Goal: Task Accomplishment & Management: Complete application form

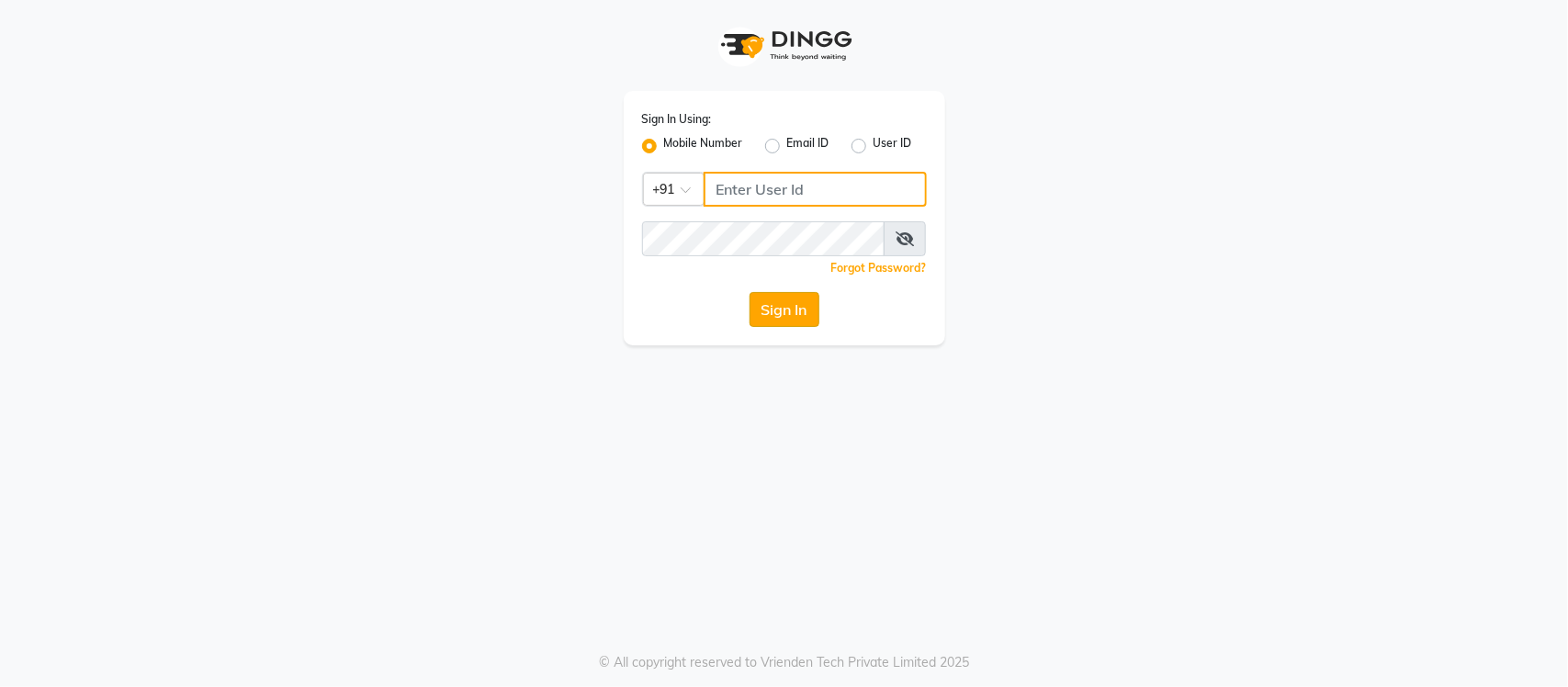
type input "9205559802"
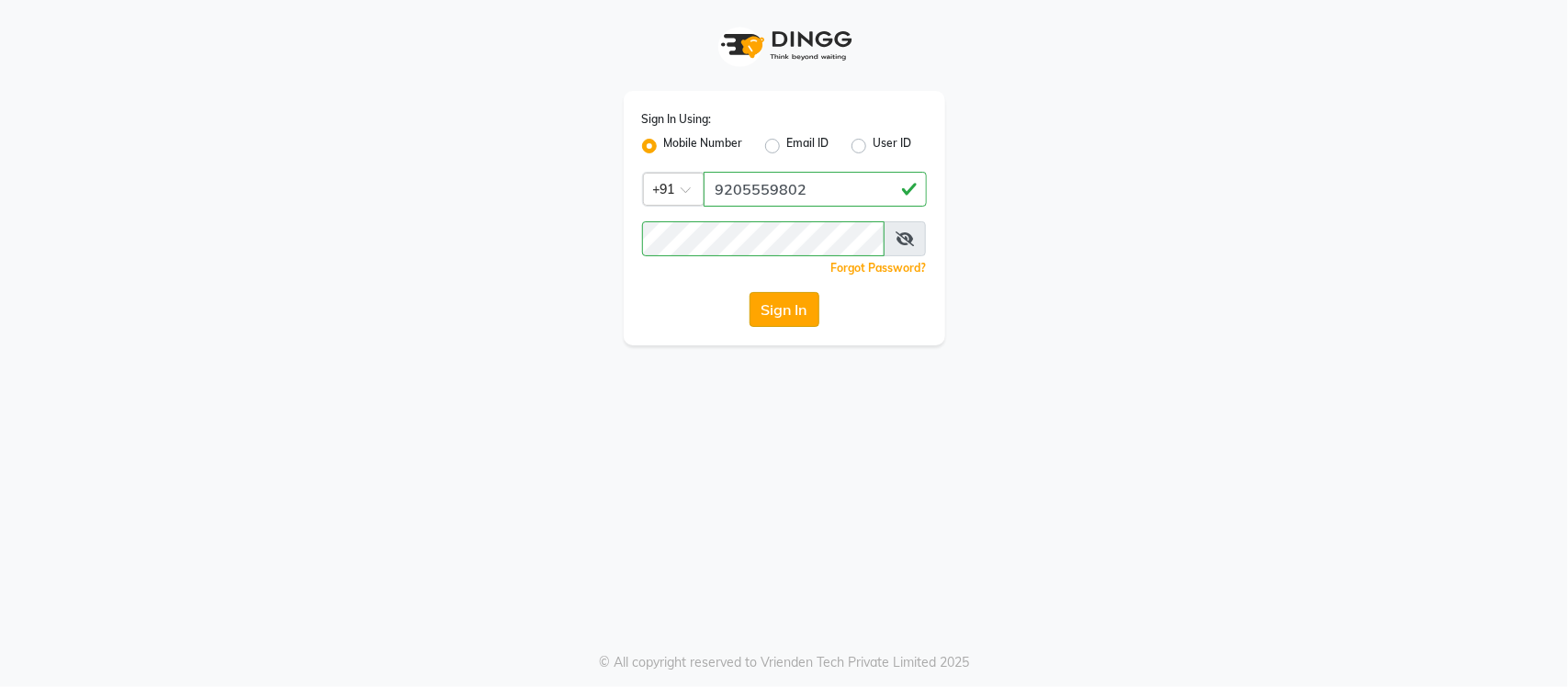
click at [774, 319] on button "Sign In" at bounding box center [784, 309] width 70 height 34
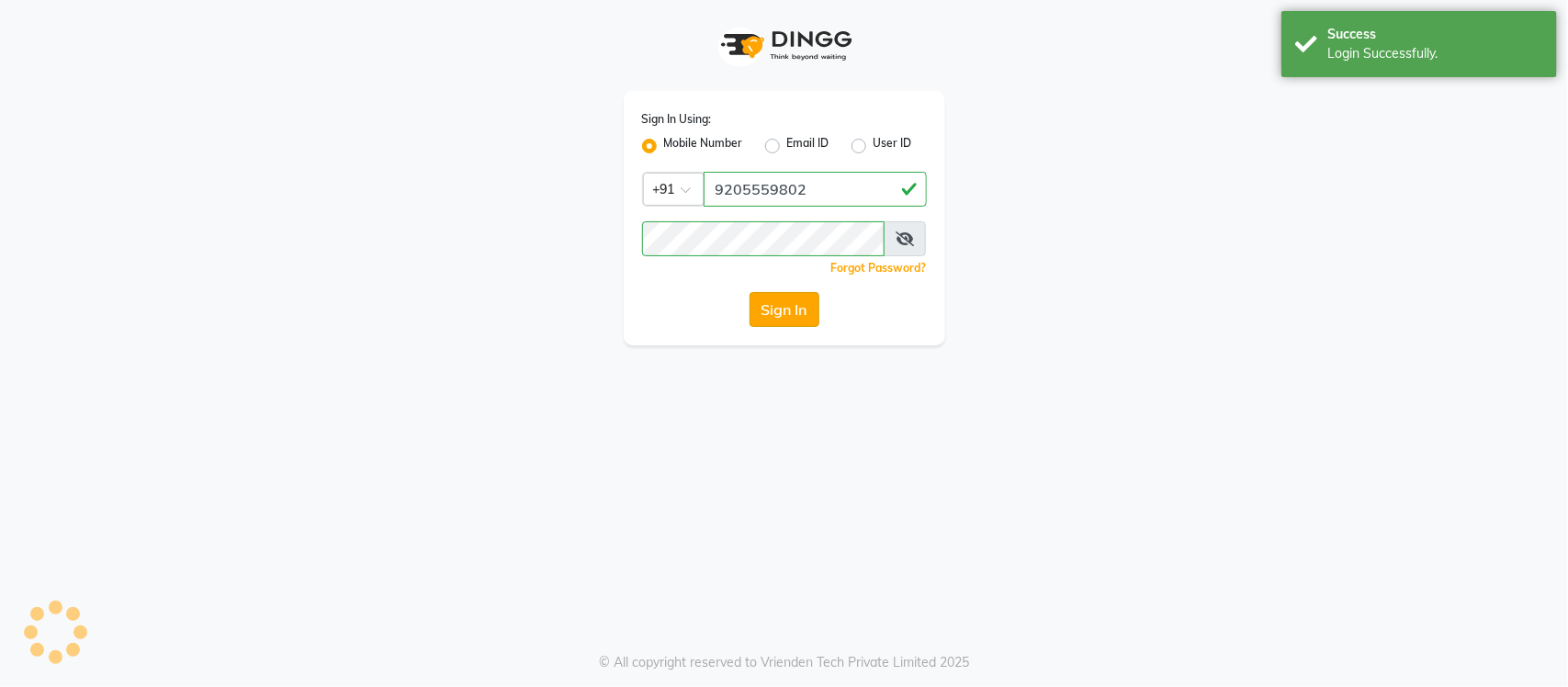
select select "service"
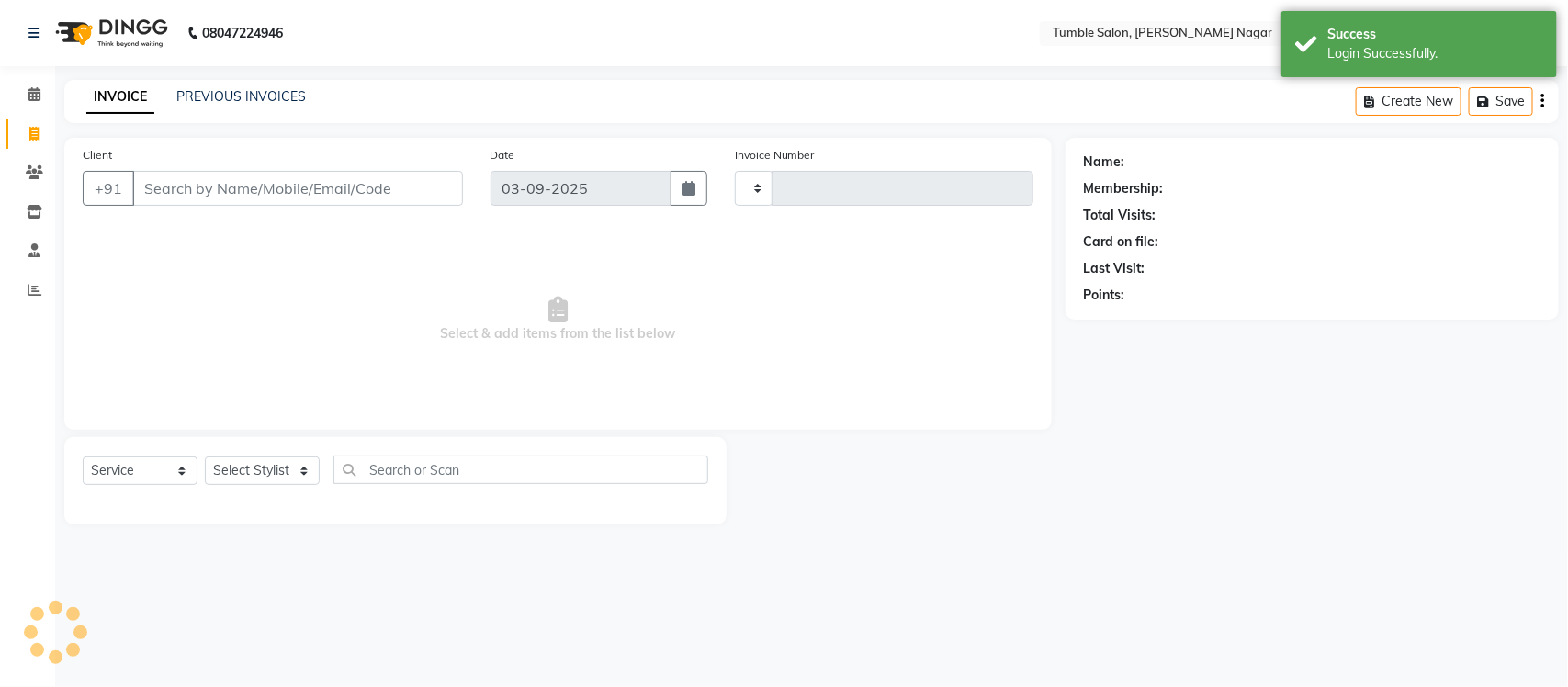
type input "2141"
select select "8207"
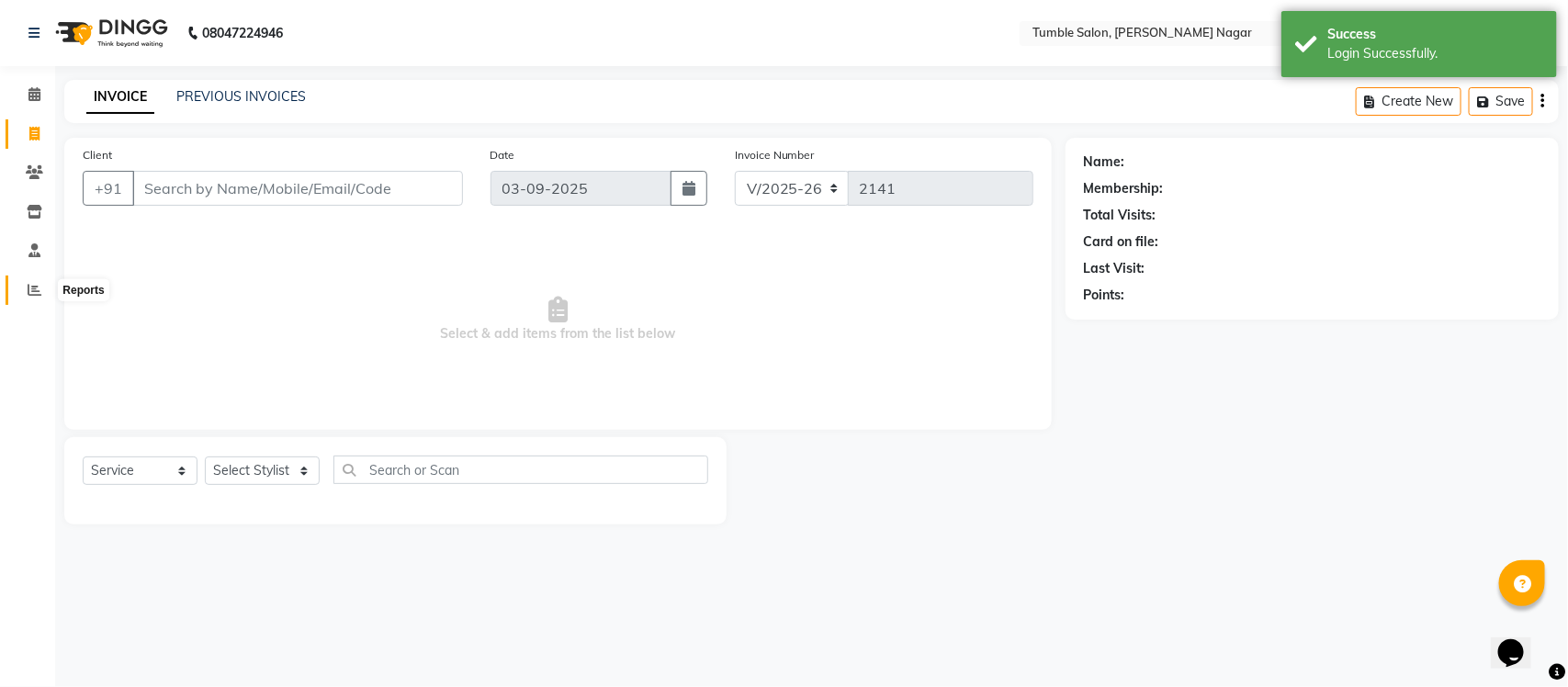
click at [33, 283] on icon at bounding box center [34, 290] width 13 height 13
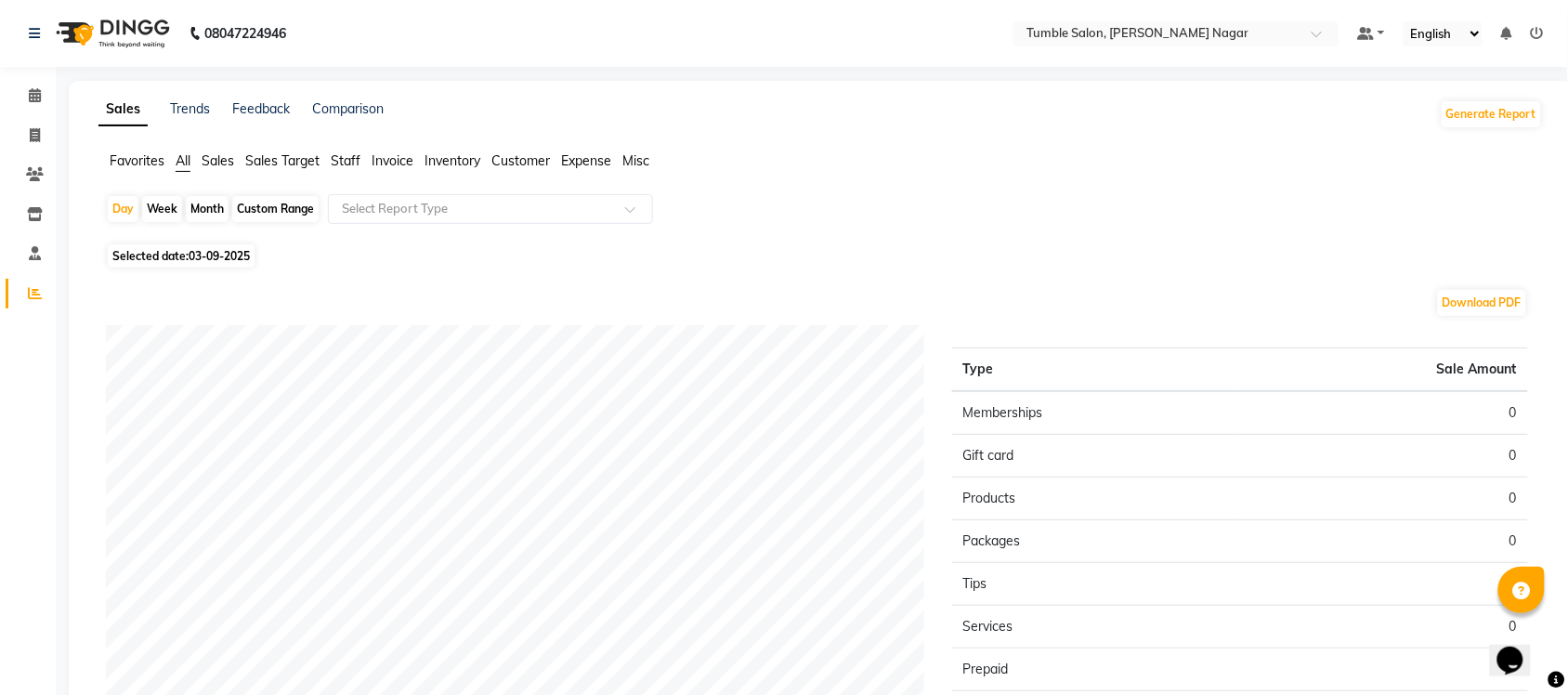
click at [224, 164] on span "Sales" at bounding box center [218, 160] width 33 height 16
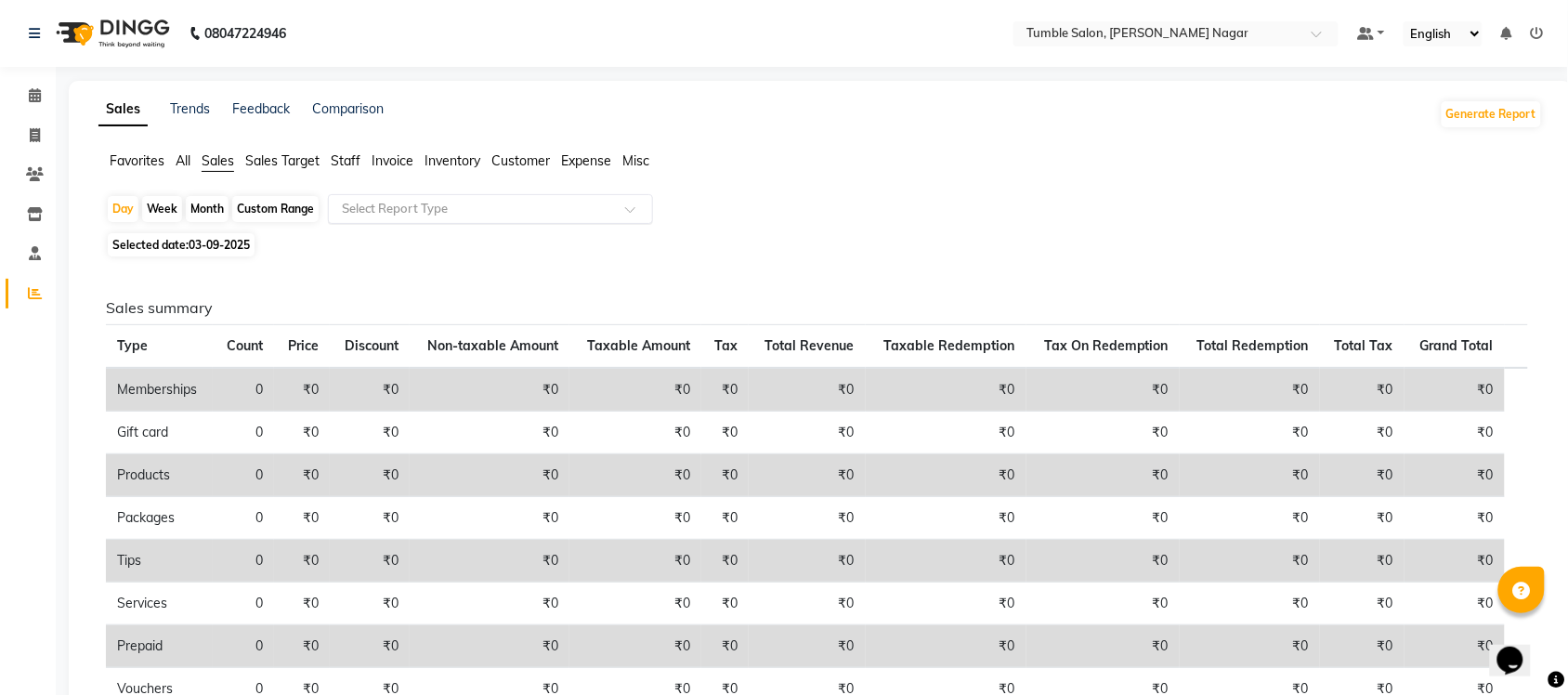
click at [628, 211] on span at bounding box center [636, 214] width 23 height 18
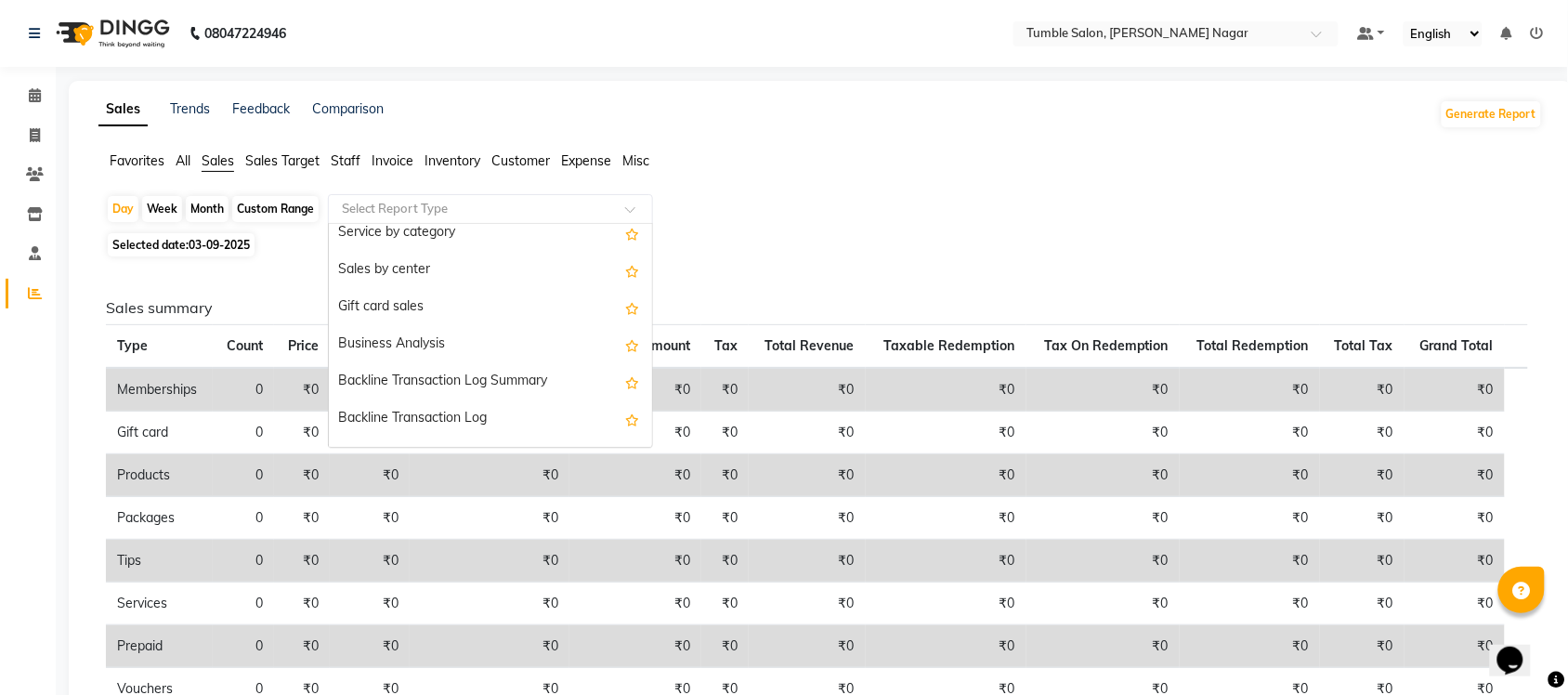
scroll to position [444, 0]
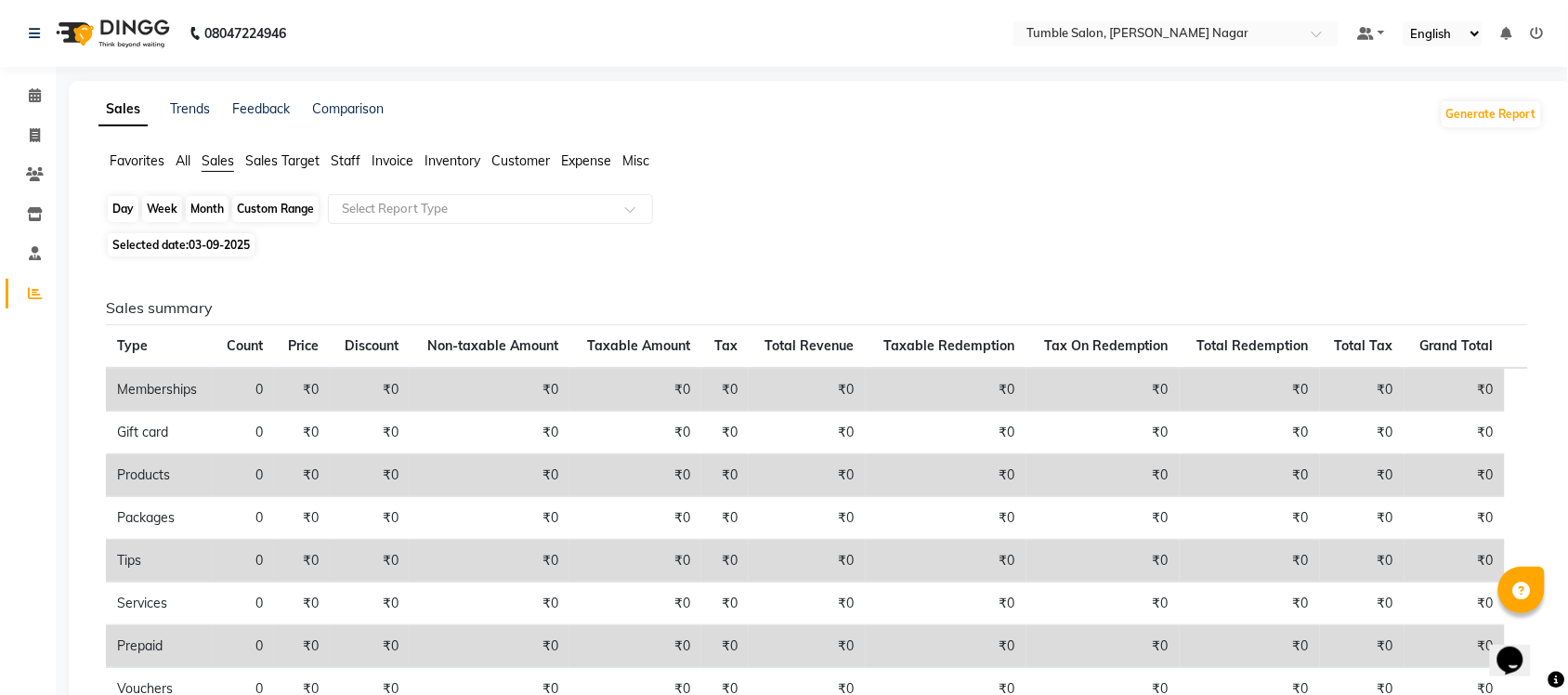
click at [119, 206] on div "Day" at bounding box center [123, 209] width 31 height 26
select select "9"
select select "2025"
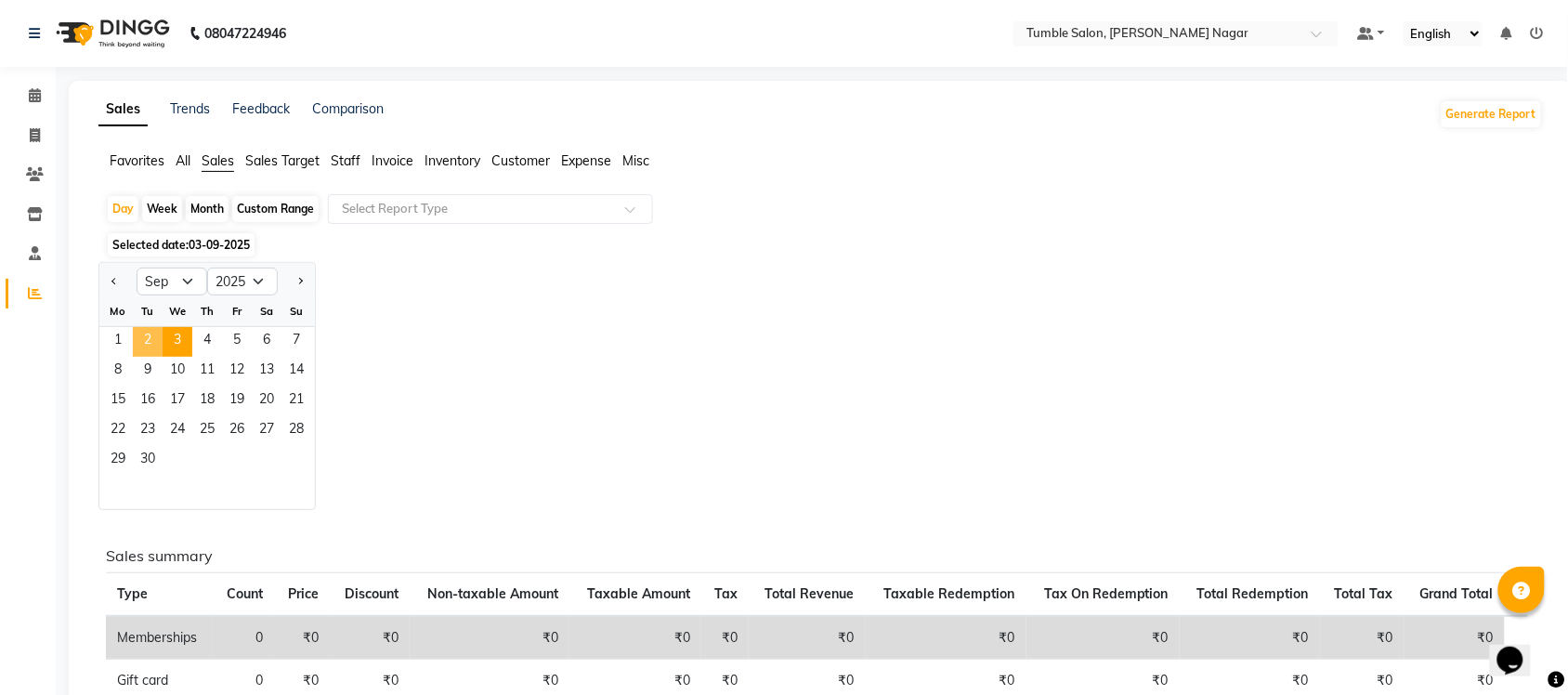
click at [150, 341] on span "2" at bounding box center [147, 342] width 30 height 30
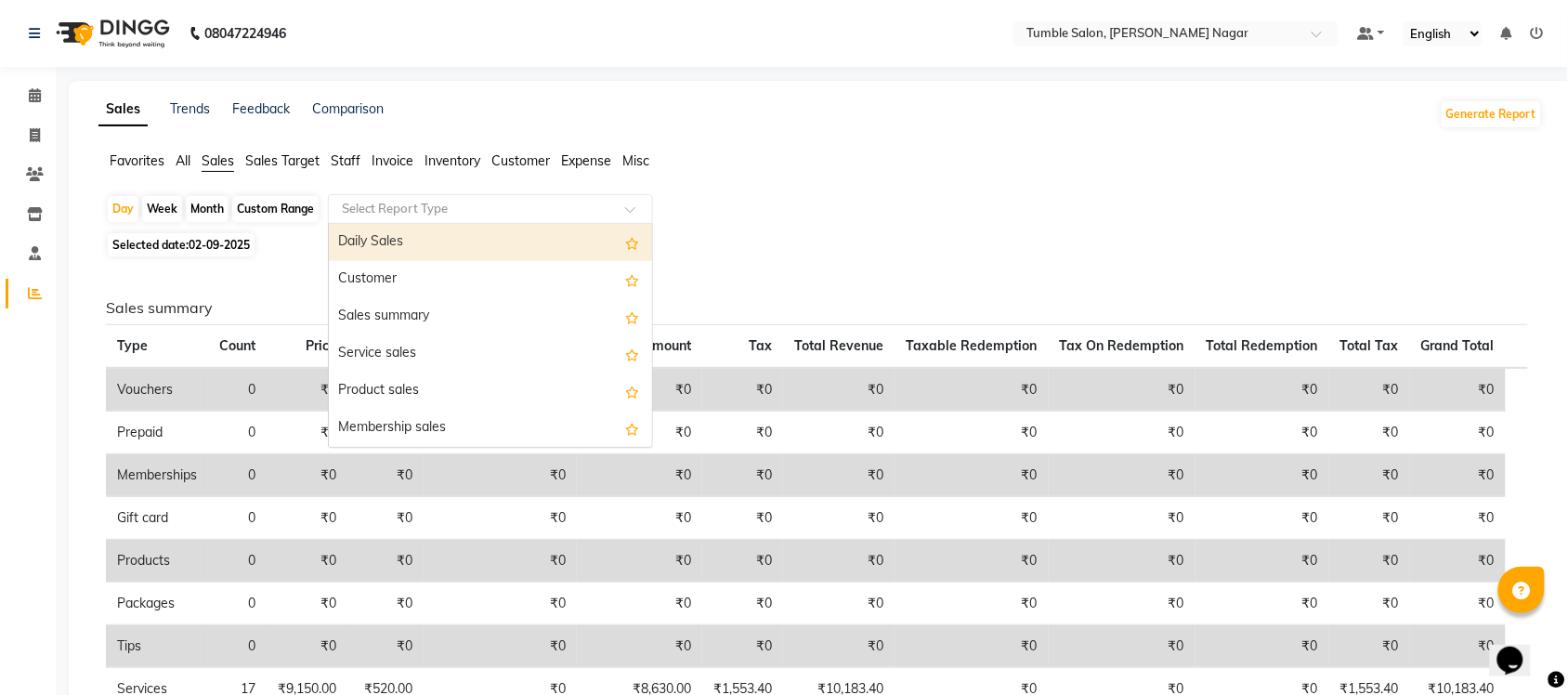
click at [630, 209] on span at bounding box center [636, 214] width 23 height 18
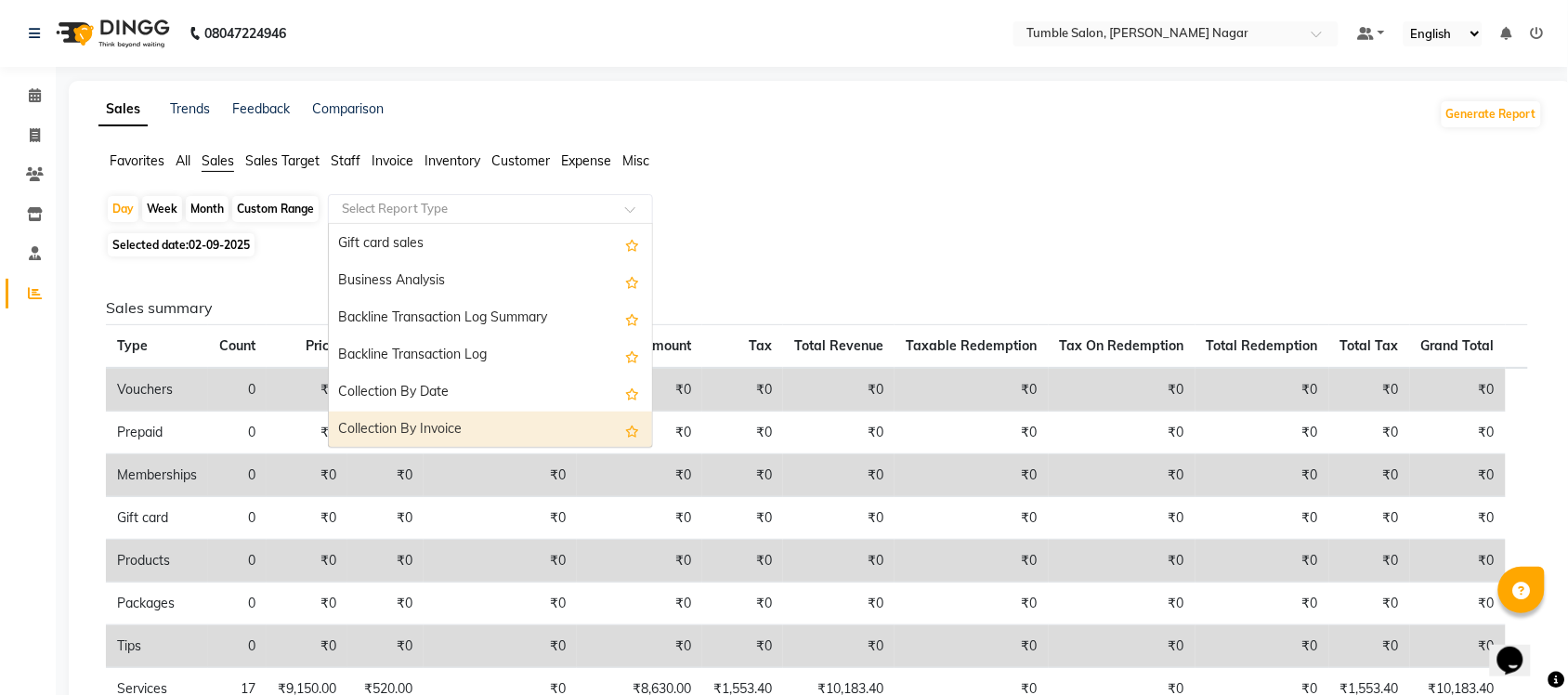
click at [534, 426] on div "Collection By Invoice" at bounding box center [490, 430] width 323 height 37
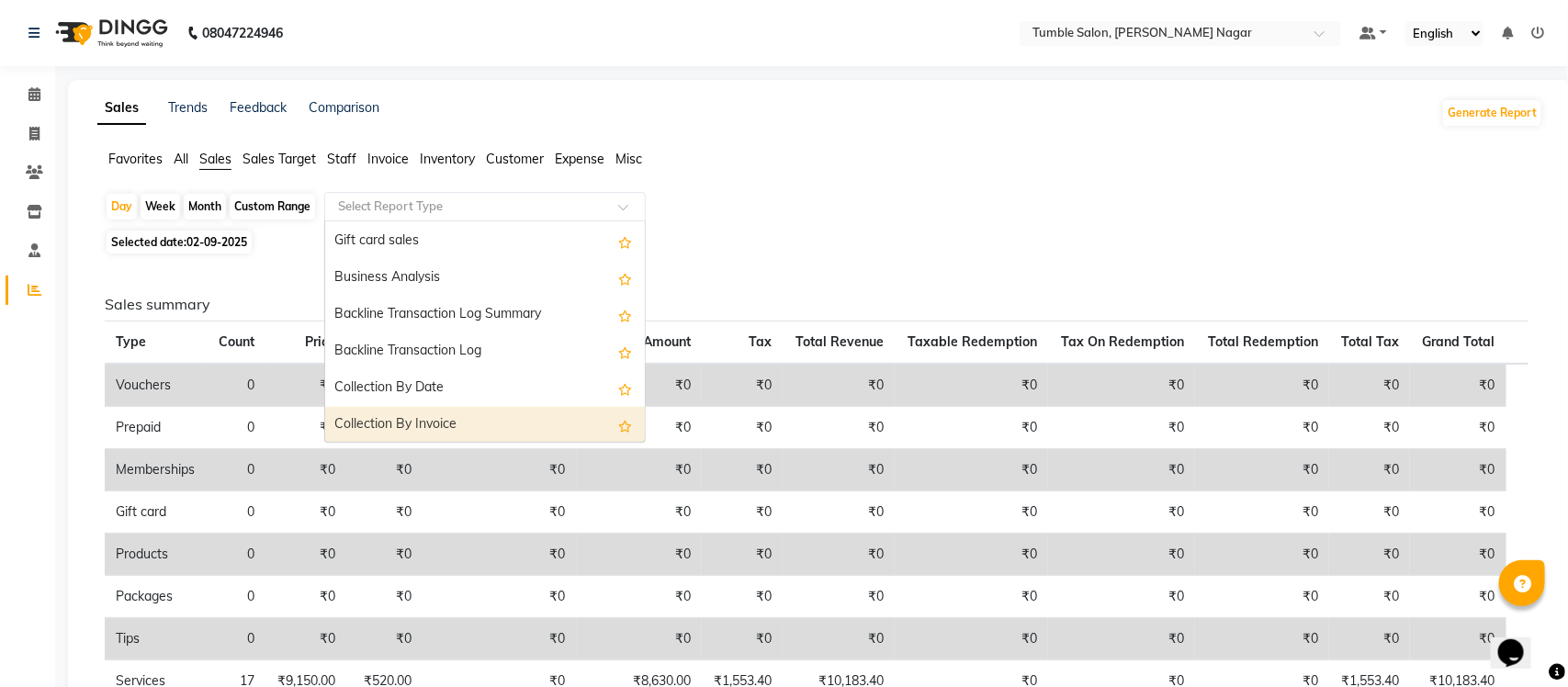
select select "full_report"
select select "csv"
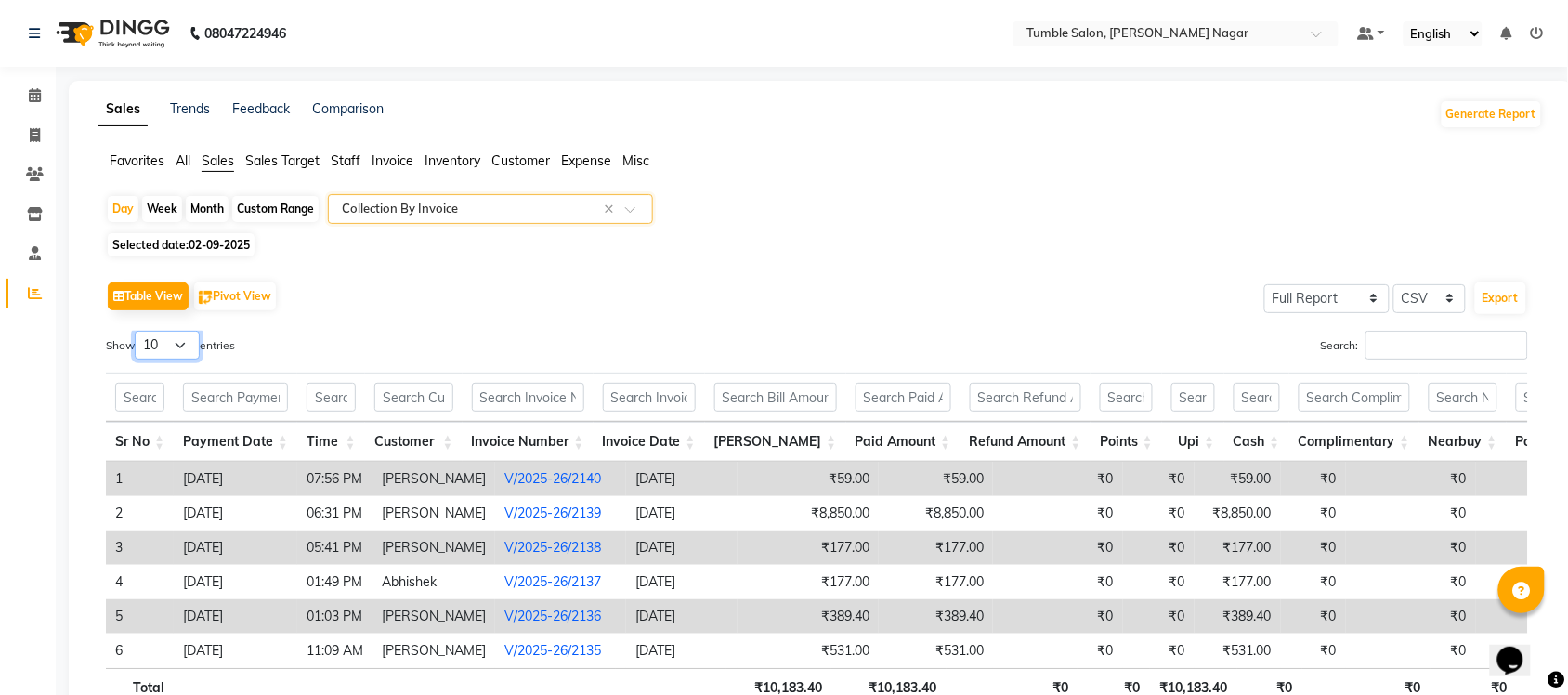
click at [179, 344] on select "10 25 50 100" at bounding box center [166, 346] width 65 height 29
select select "50"
click at [137, 331] on select "10 25 50 100" at bounding box center [166, 346] width 65 height 29
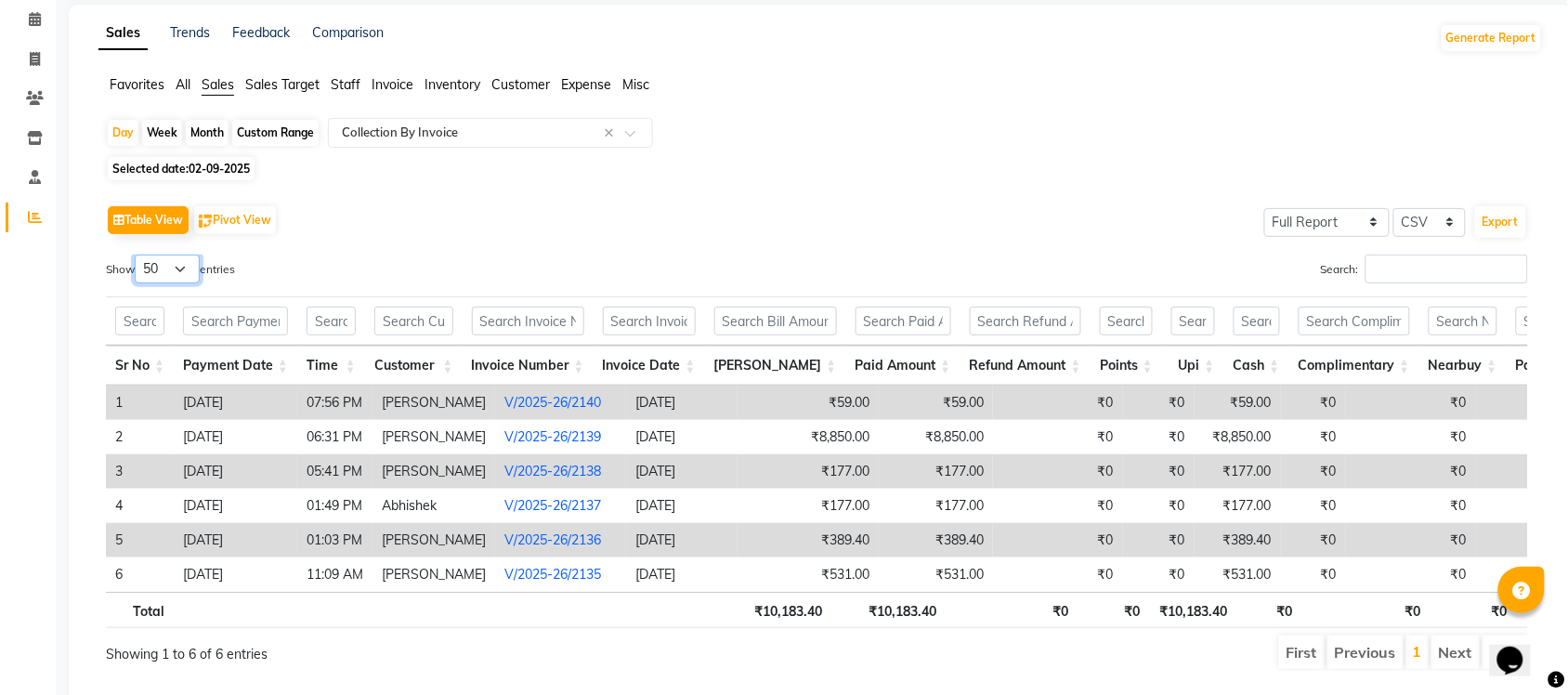
scroll to position [0, 0]
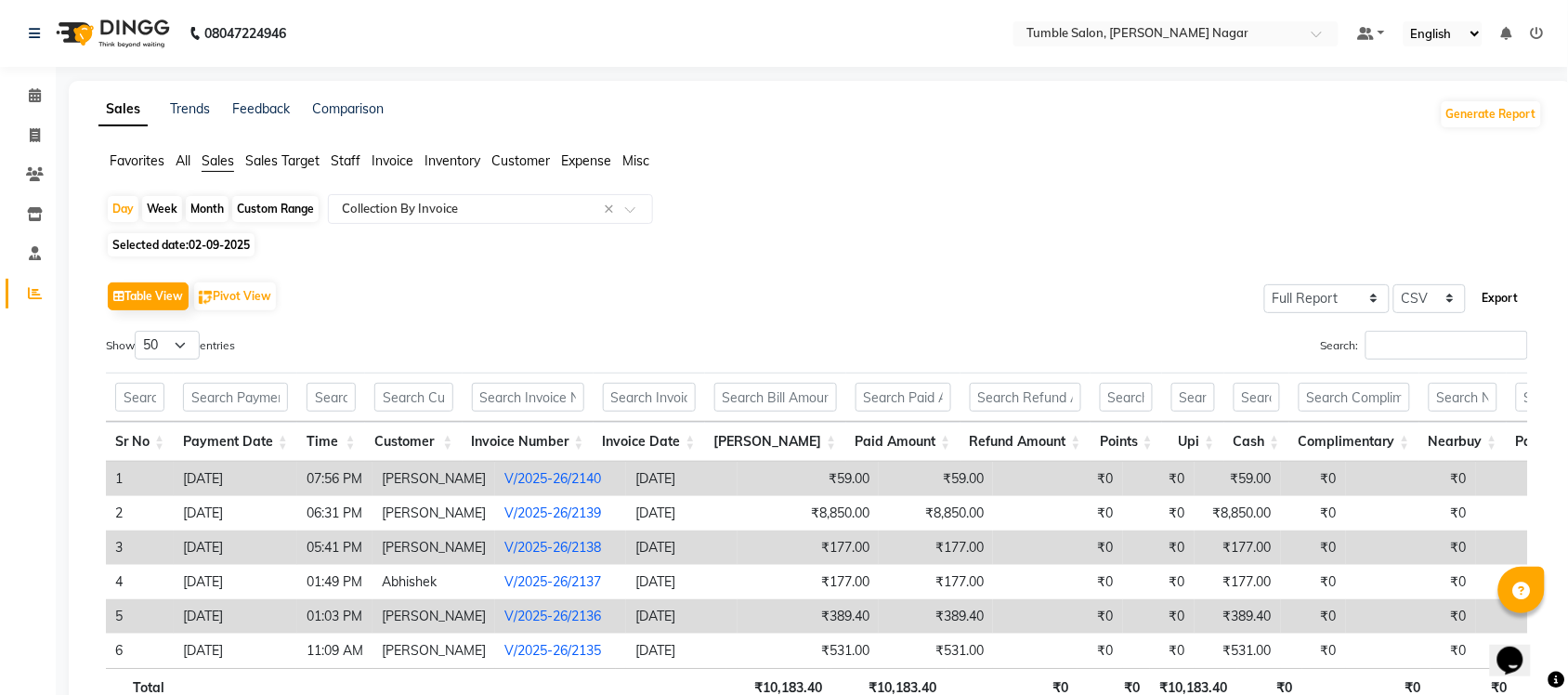
click at [1506, 297] on button "Export" at bounding box center [1500, 298] width 51 height 32
click at [30, 132] on icon at bounding box center [35, 136] width 11 height 14
select select "service"
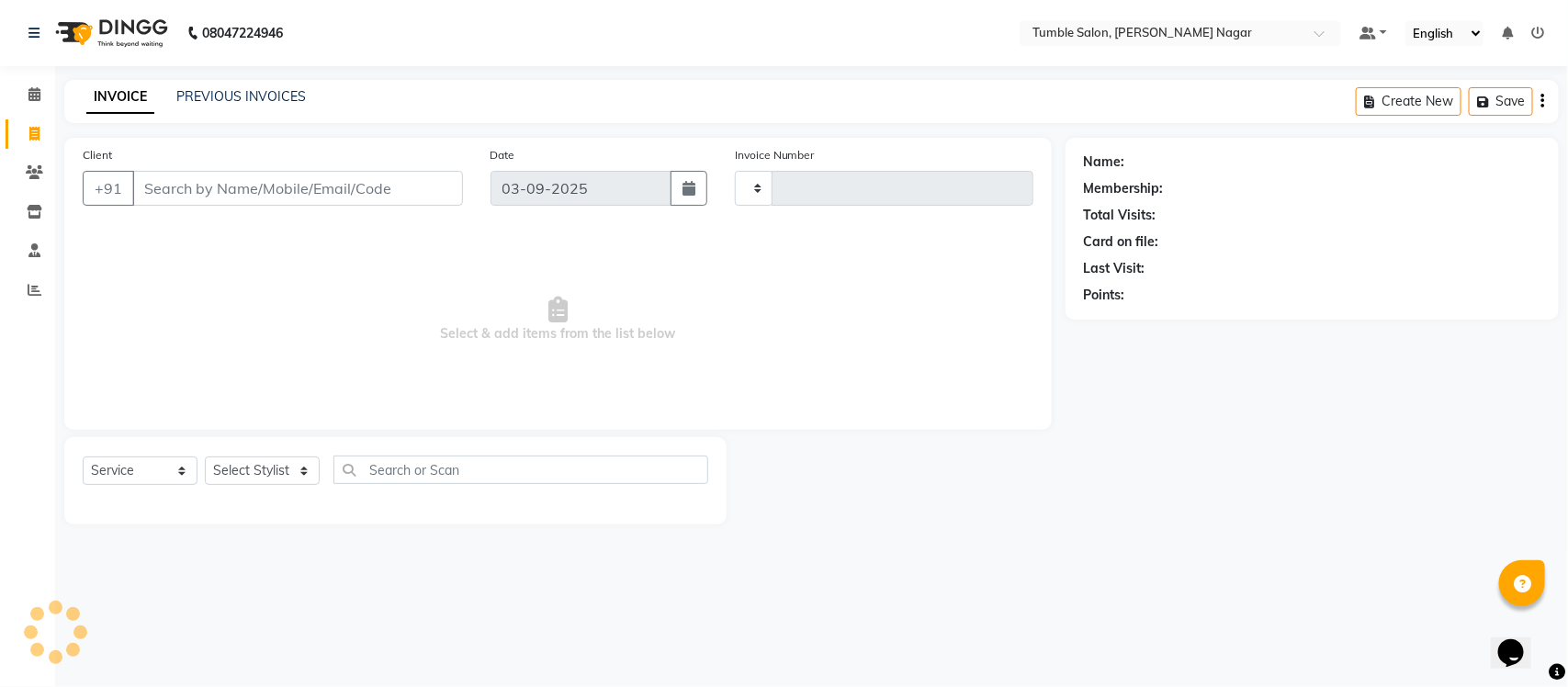
type input "2141"
select select "8207"
click at [230, 98] on link "PREVIOUS INVOICES" at bounding box center [240, 96] width 129 height 16
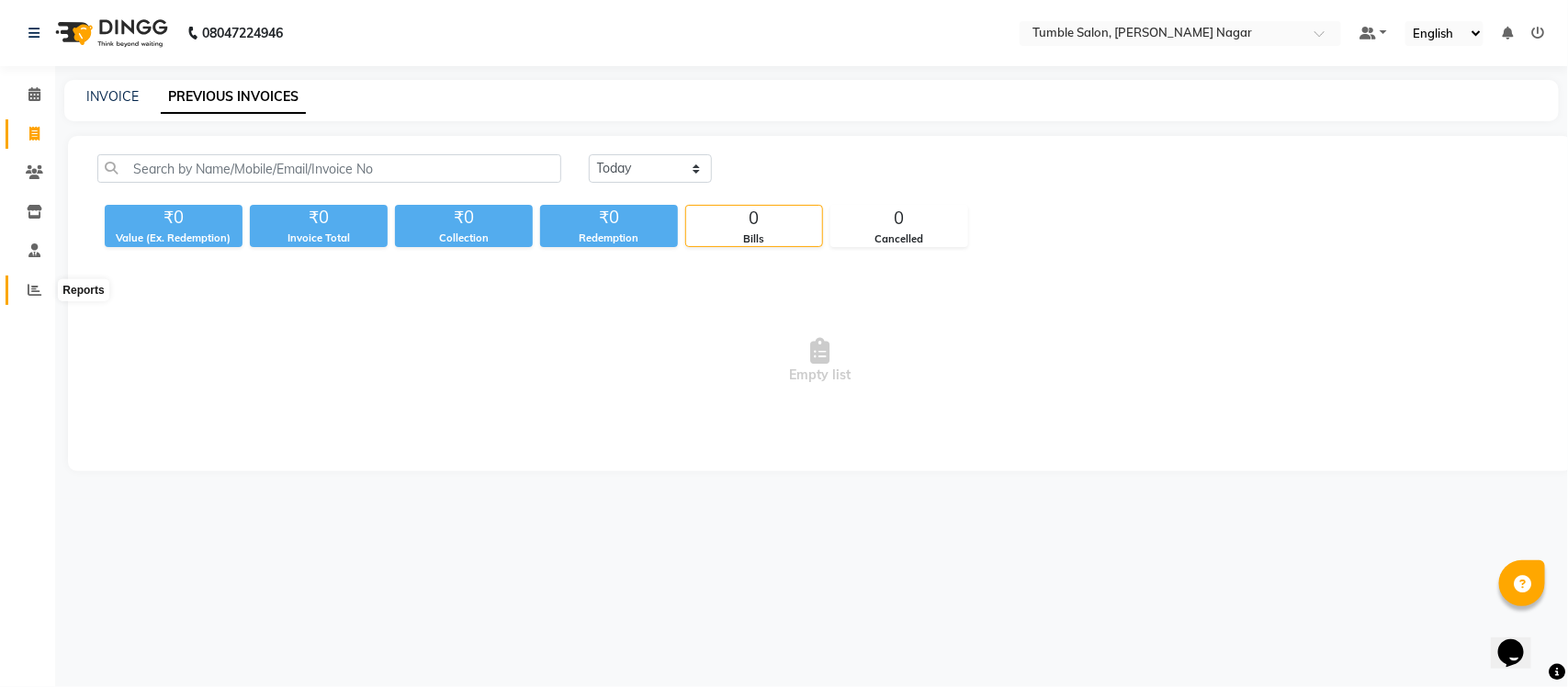
click at [29, 290] on icon at bounding box center [34, 290] width 13 height 13
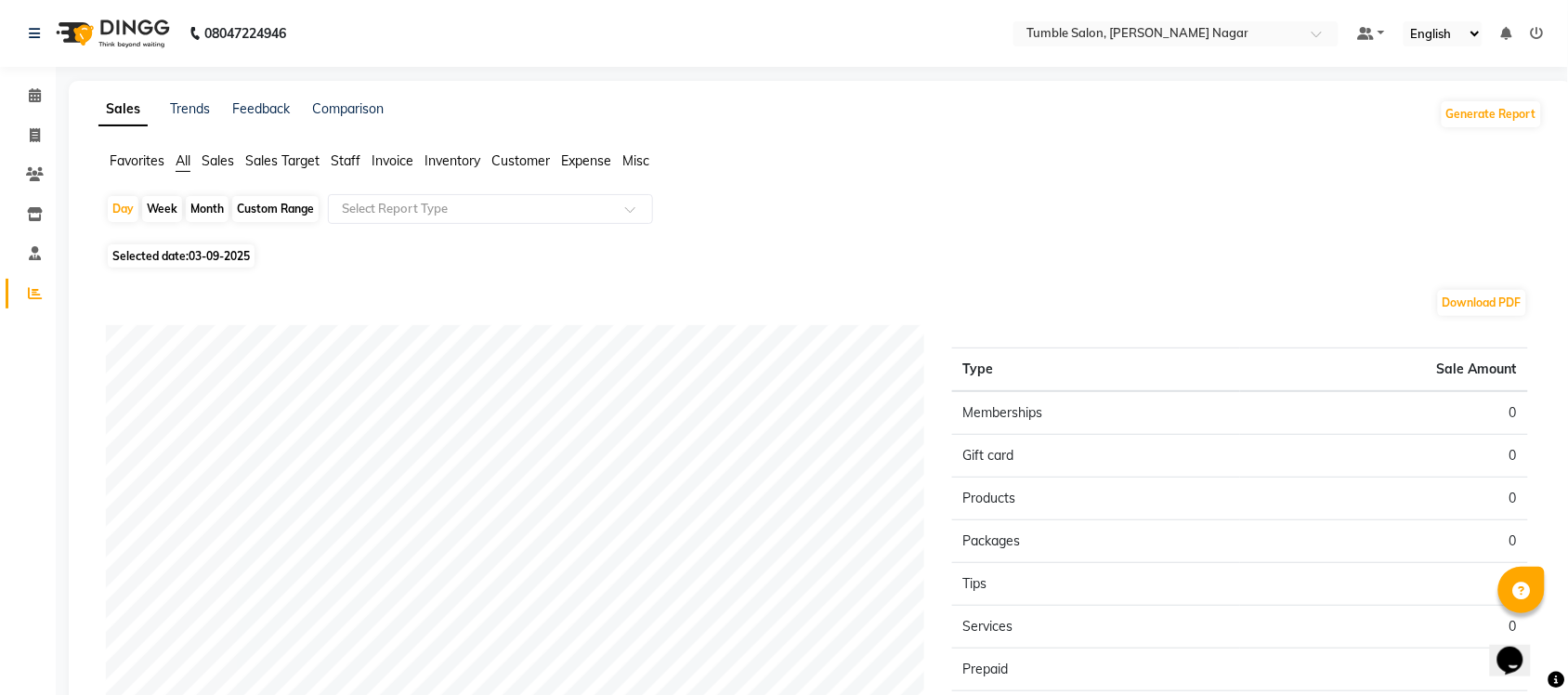
click at [220, 165] on span "Sales" at bounding box center [218, 160] width 33 height 16
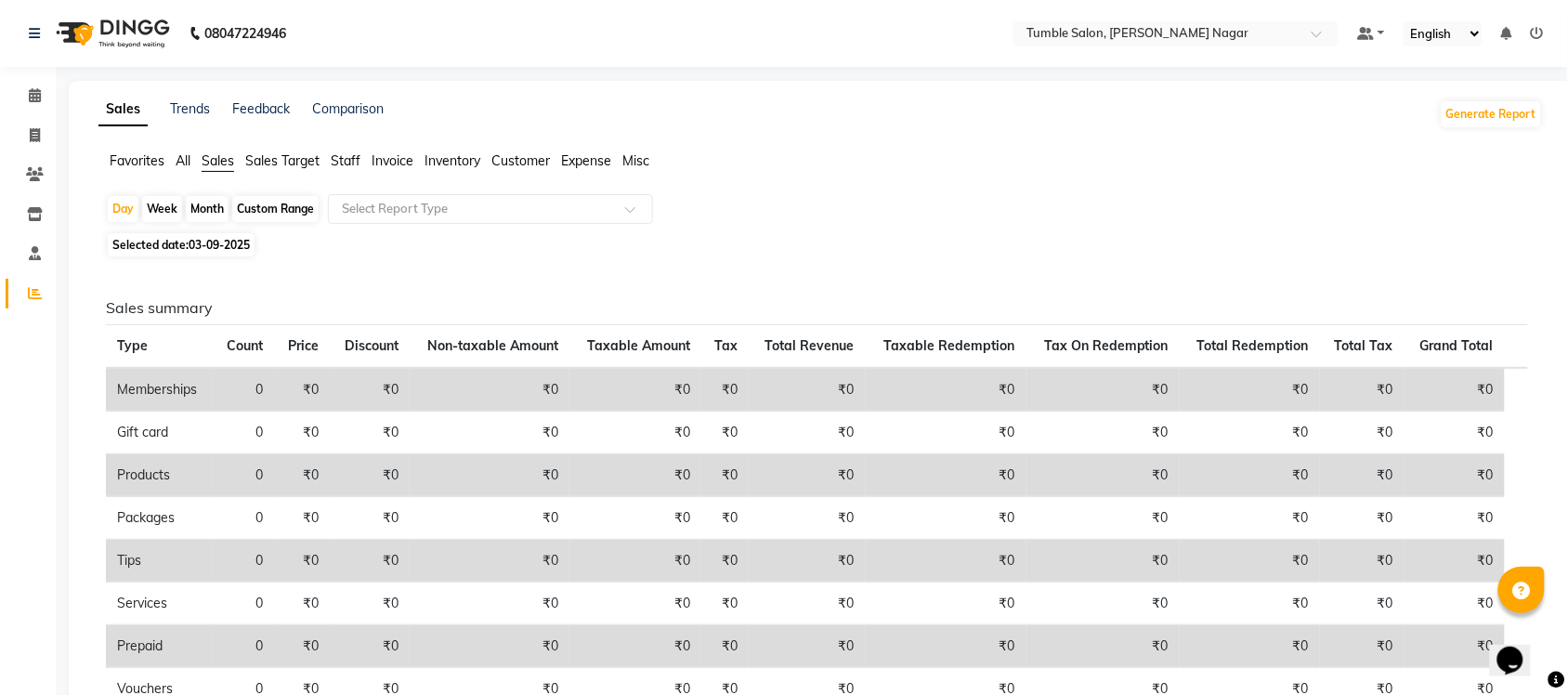
click at [202, 210] on div "Month" at bounding box center [207, 209] width 43 height 26
select select "9"
select select "2025"
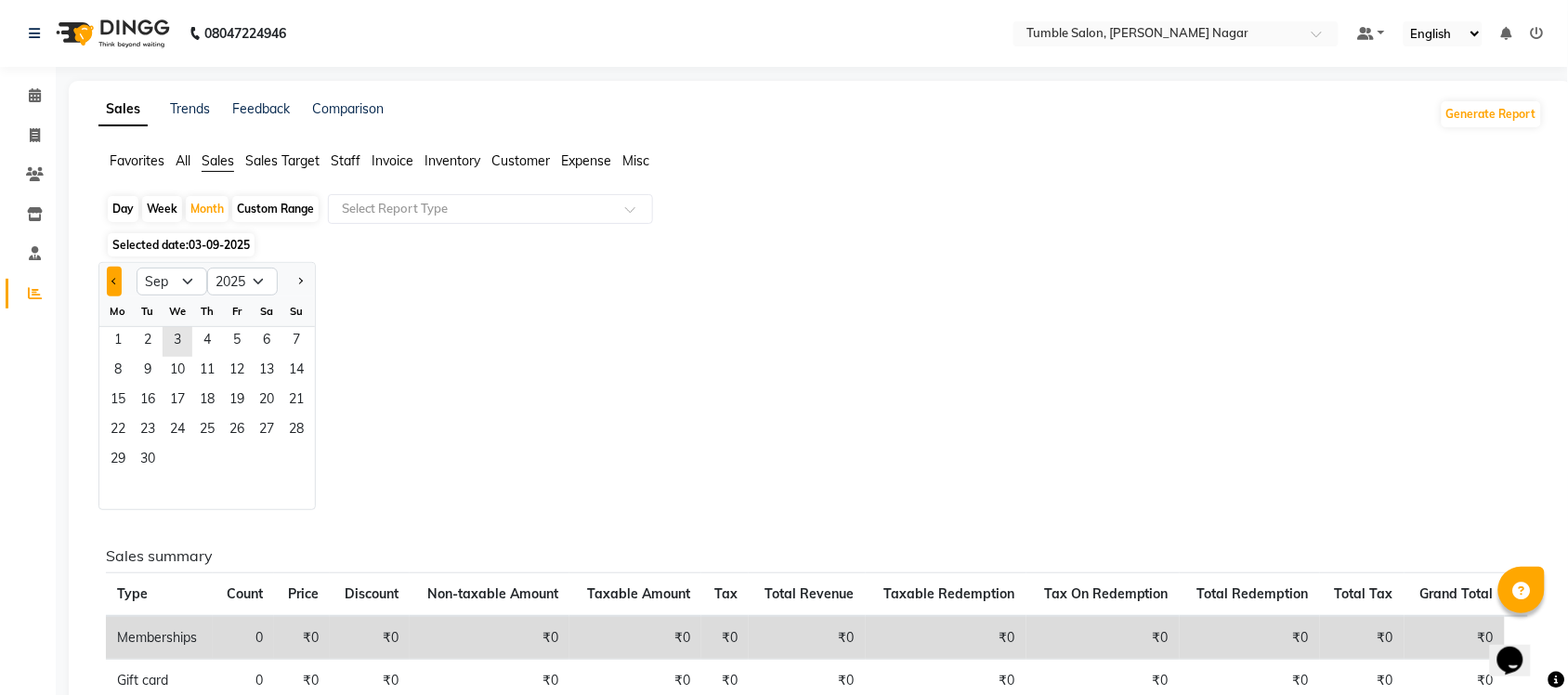
click at [111, 286] on button "Previous month" at bounding box center [113, 282] width 15 height 30
select select "8"
click at [233, 325] on div "Fr" at bounding box center [236, 311] width 30 height 30
click at [232, 342] on span "1" at bounding box center [236, 342] width 30 height 30
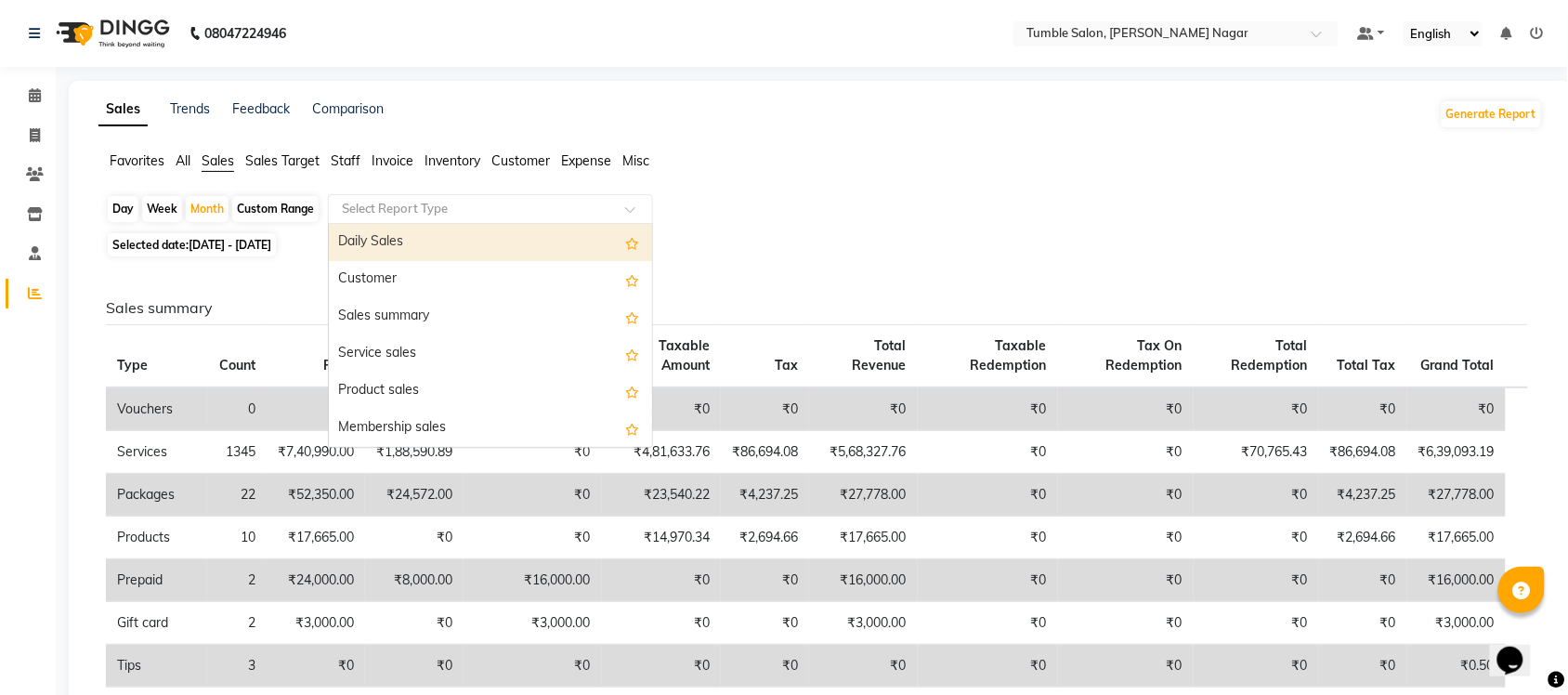
click at [643, 206] on span at bounding box center [636, 214] width 23 height 18
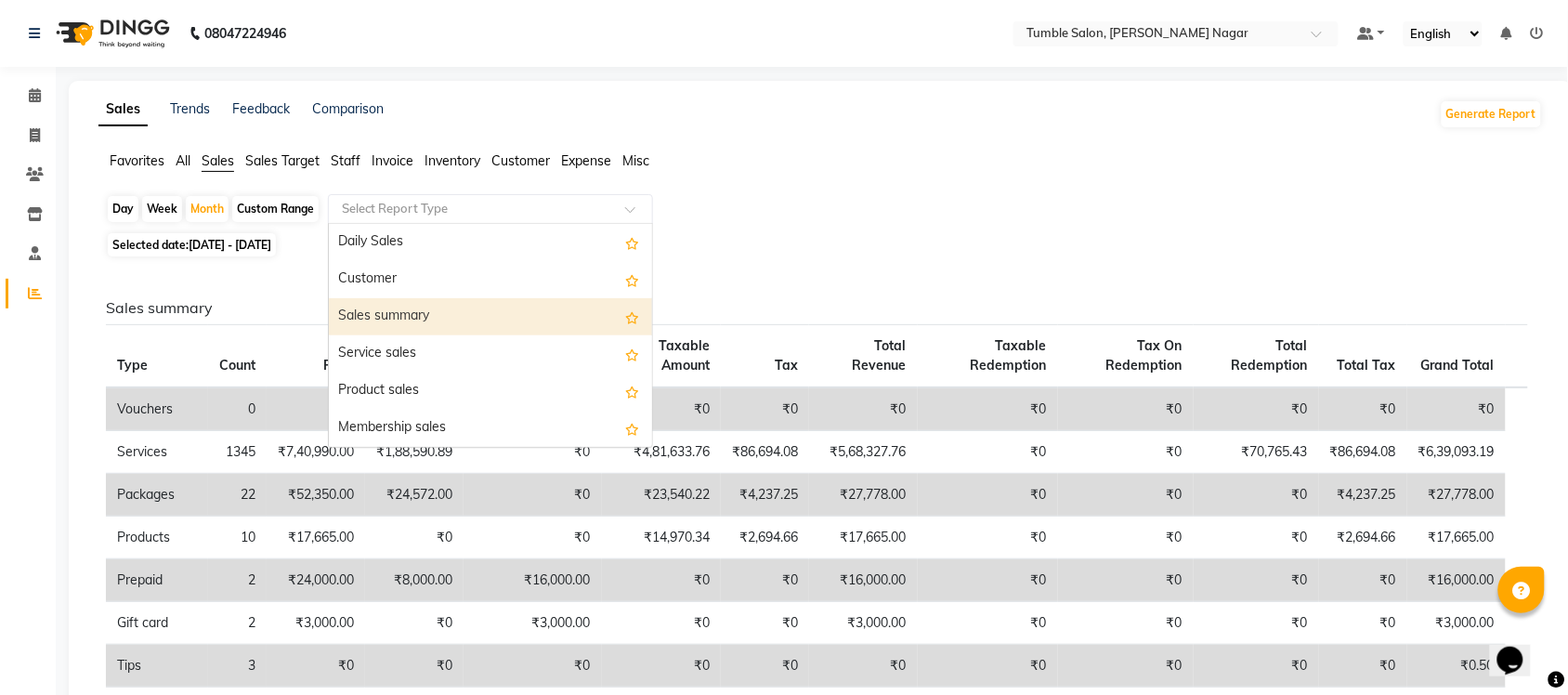
scroll to position [444, 0]
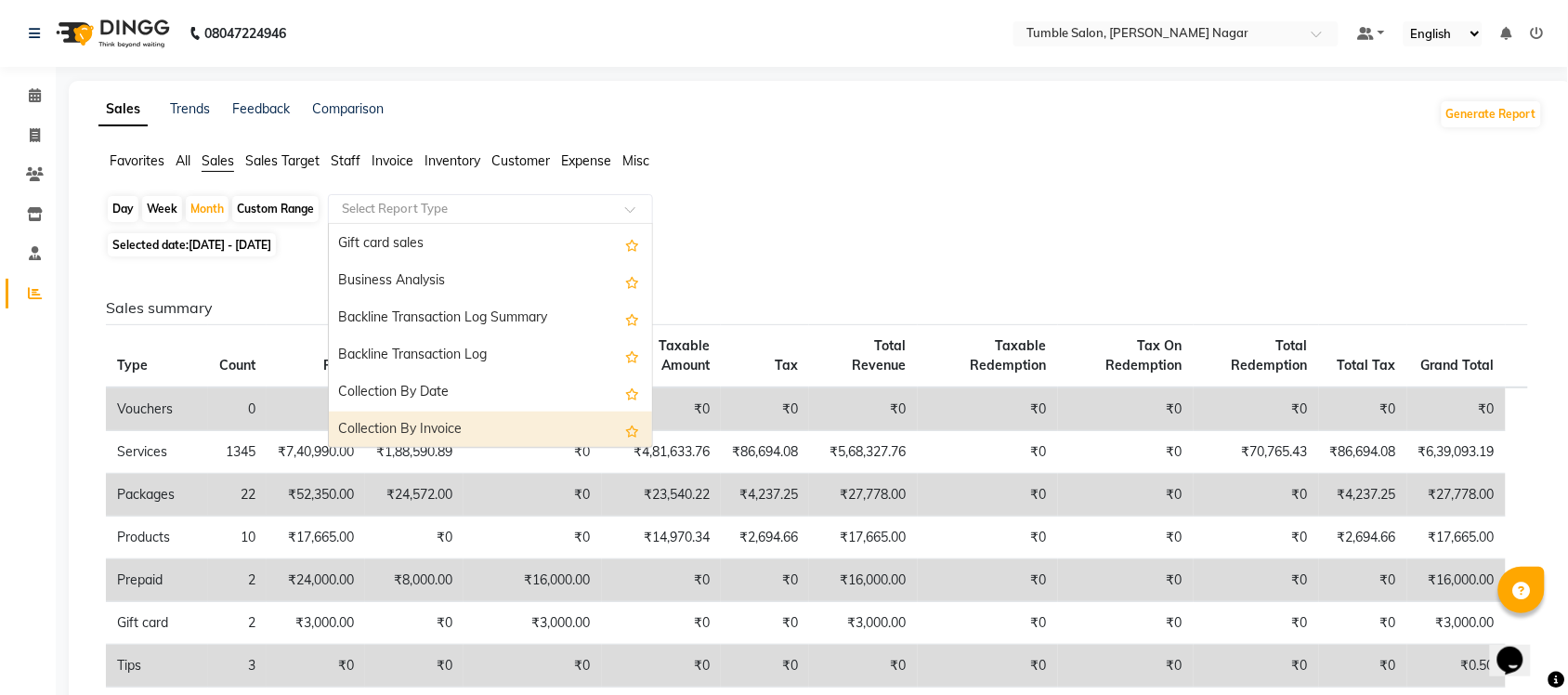
click at [506, 438] on div "Collection By Invoice" at bounding box center [490, 430] width 323 height 37
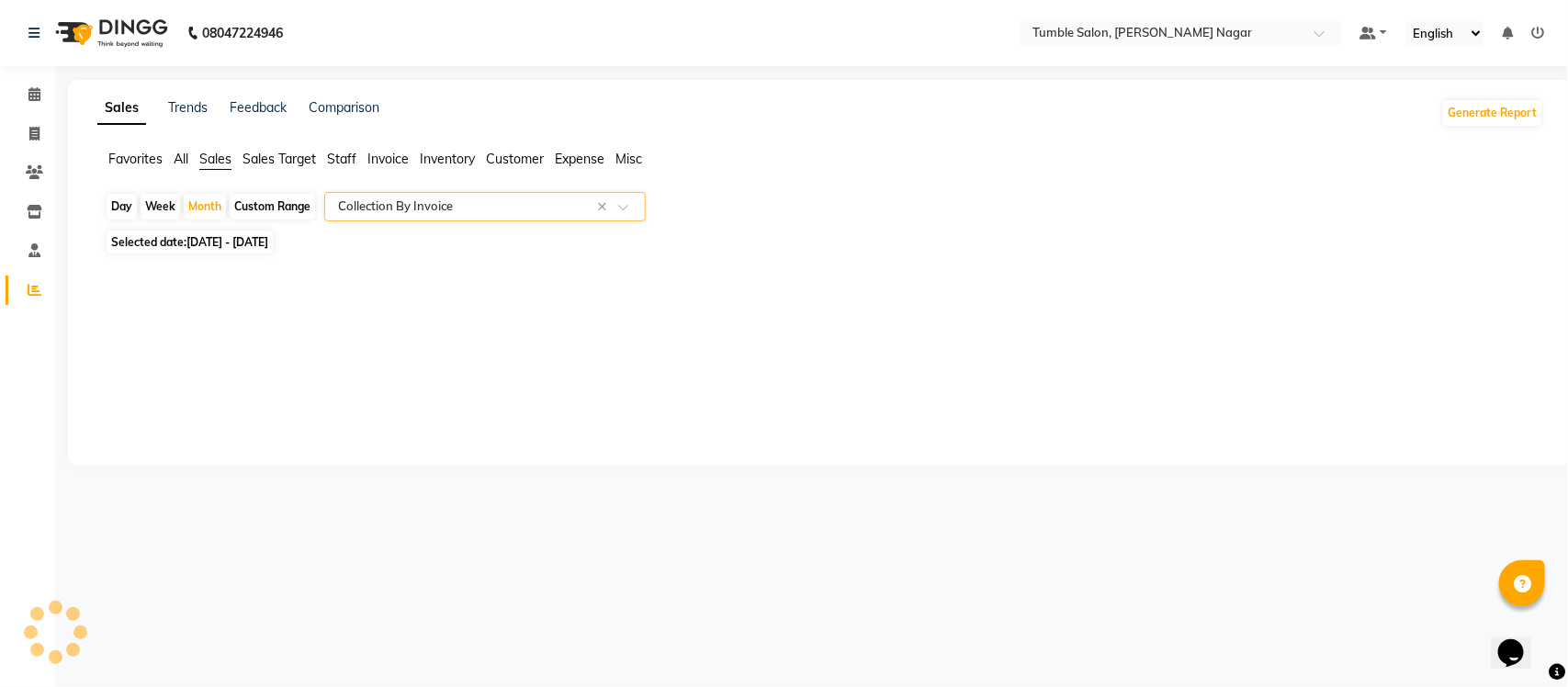
select select "full_report"
select select "csv"
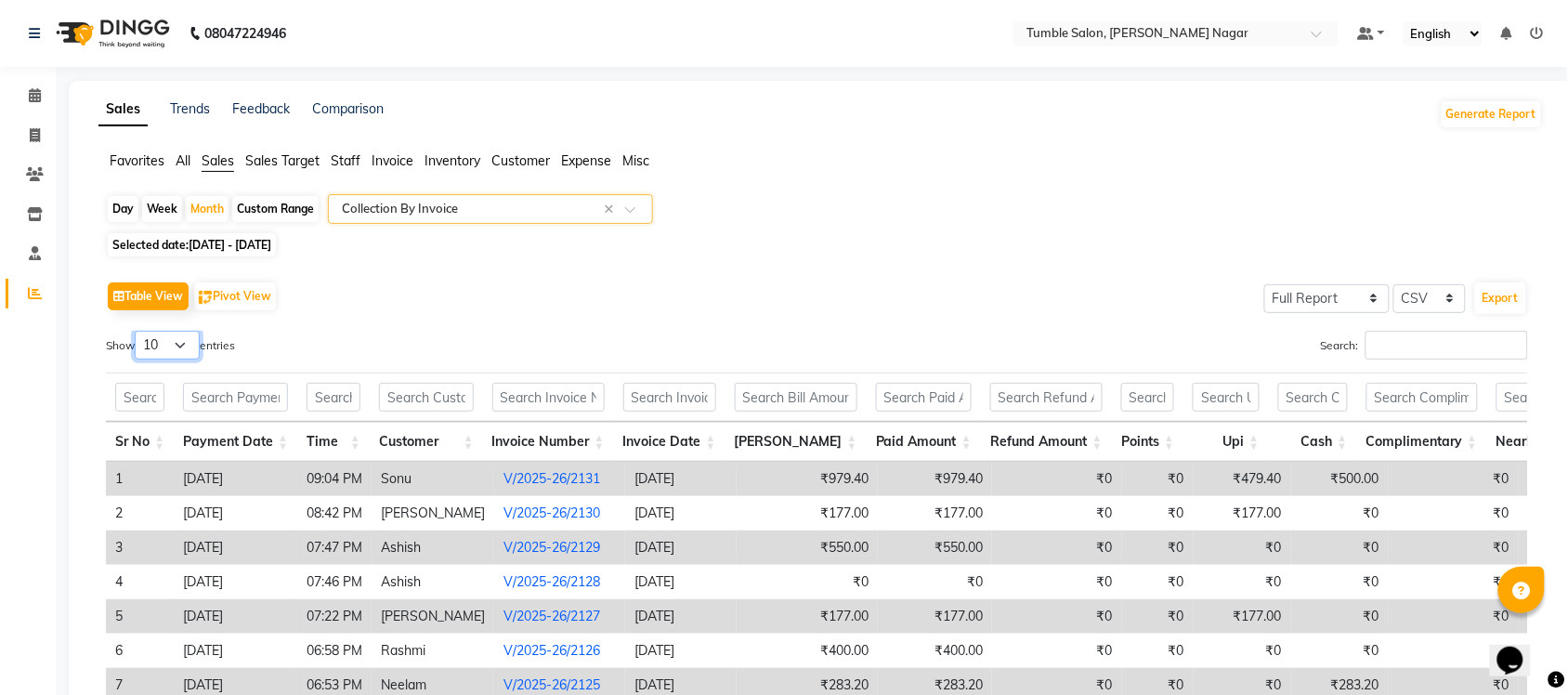
drag, startPoint x: 191, startPoint y: 340, endPoint x: 192, endPoint y: 349, distance: 9.1
click at [191, 340] on select "10 25 50 100" at bounding box center [166, 346] width 65 height 29
select select "100"
click at [137, 331] on select "10 25 50 100" at bounding box center [166, 346] width 65 height 29
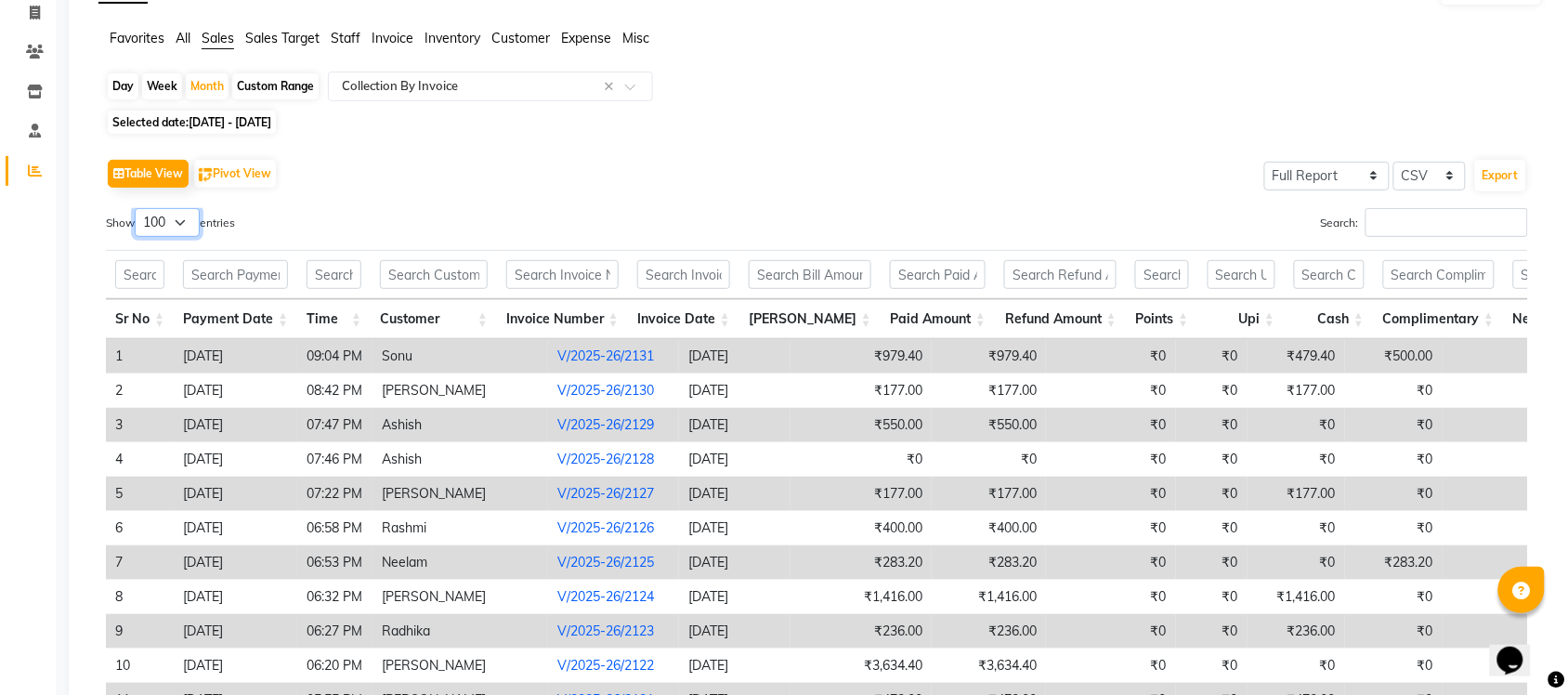
scroll to position [0, 0]
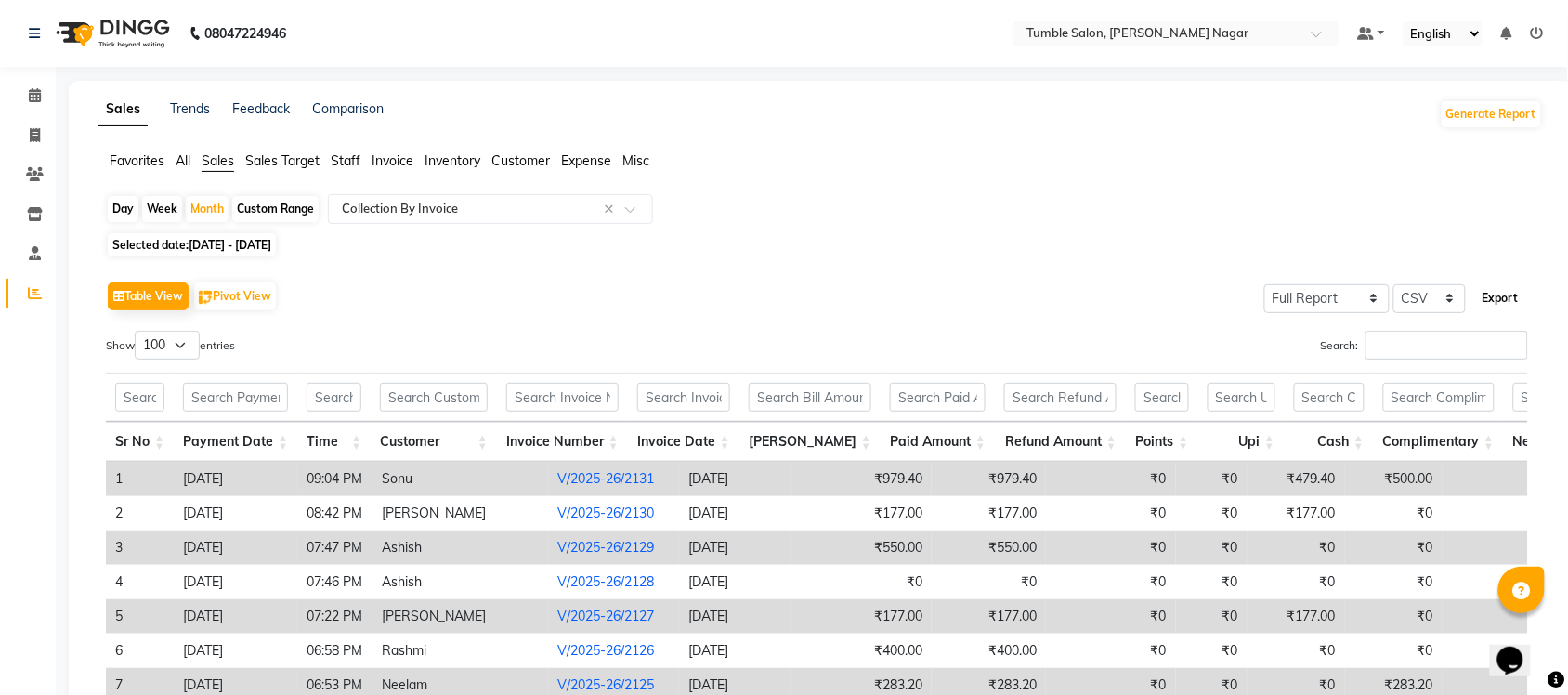
click at [1506, 300] on button "Export" at bounding box center [1500, 298] width 51 height 32
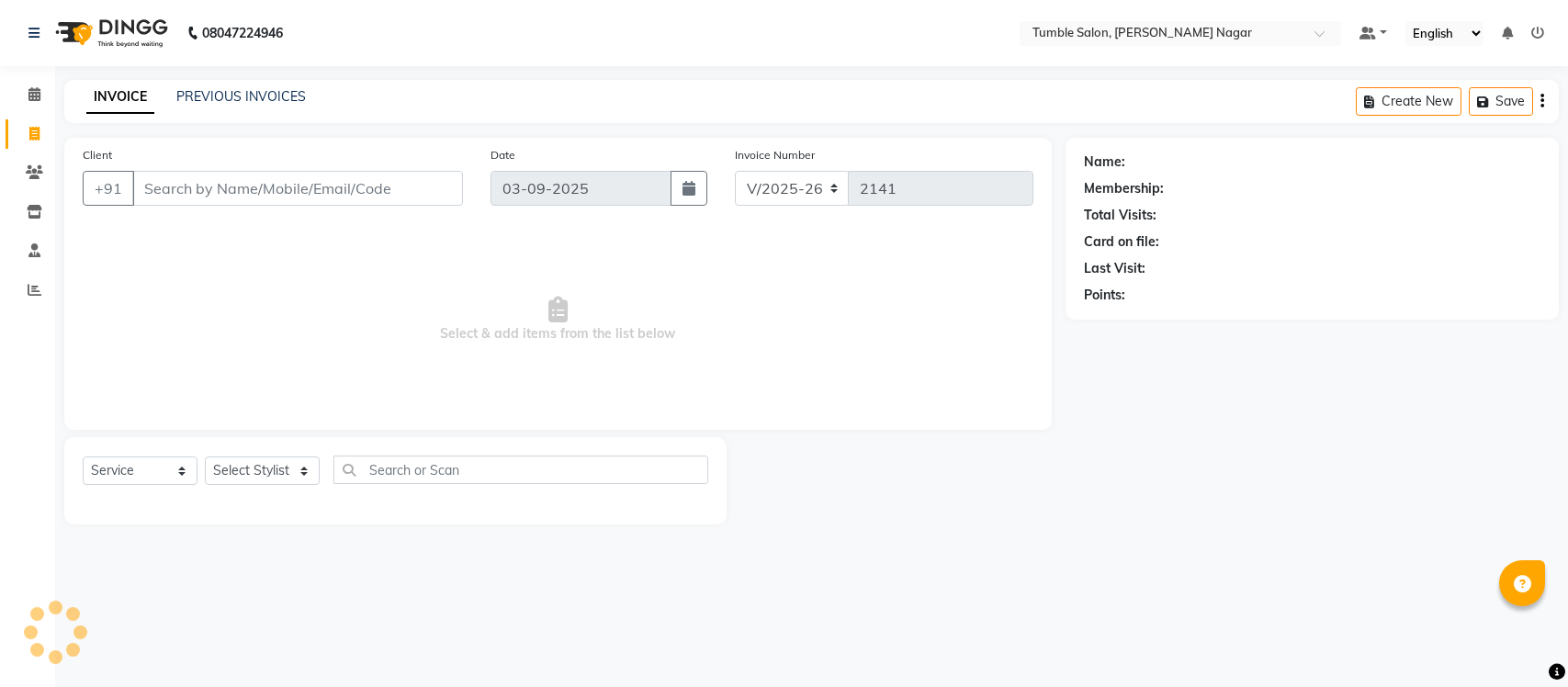
select select "8207"
select select "service"
click at [301, 472] on select "Select Stylist Finance id Fiza Abbasi Govind Krishna Lokesh Mahender Muskan Nee…" at bounding box center [262, 471] width 115 height 29
select select "77851"
click at [205, 456] on select "Select Stylist Finance id Fiza Abbasi Govind Krishna Lokesh Mahender Muskan Nee…" at bounding box center [262, 471] width 115 height 29
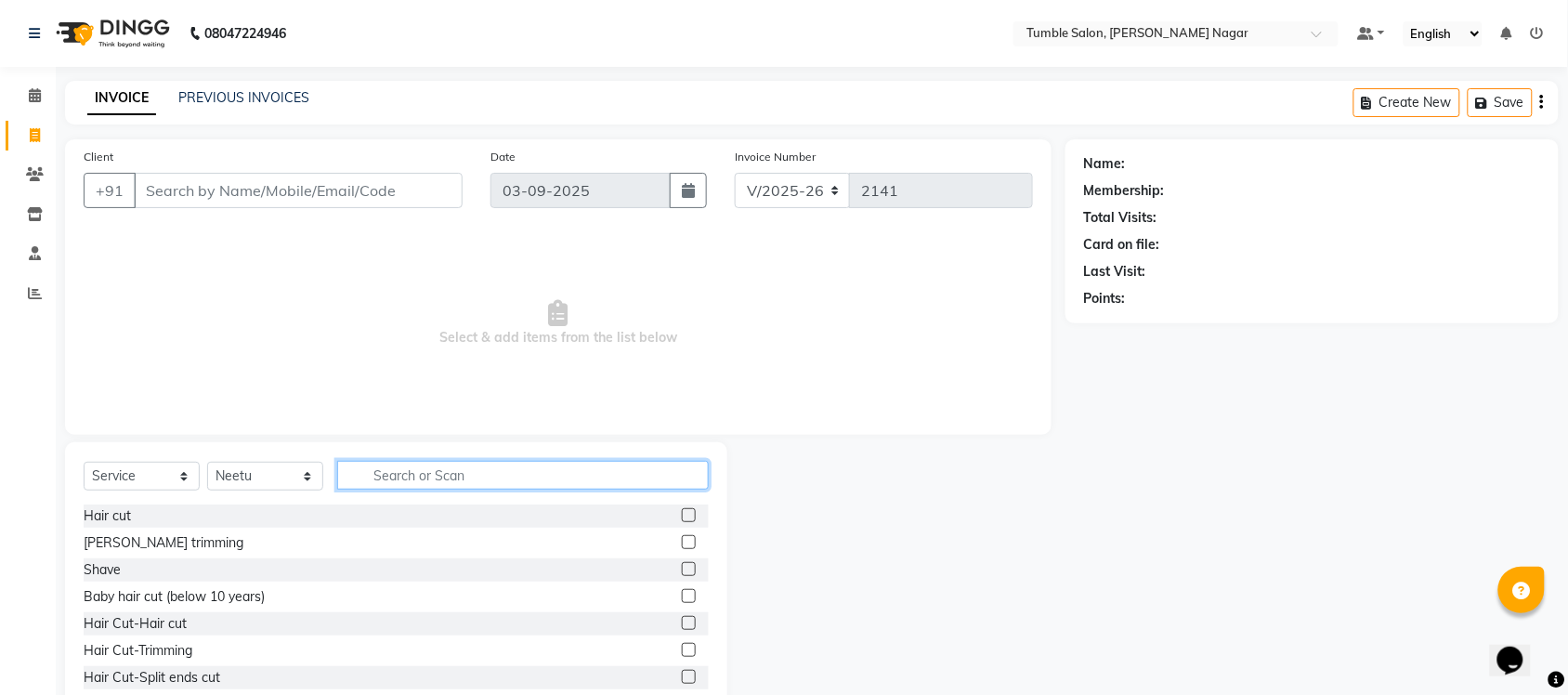
click at [407, 480] on input "text" at bounding box center [523, 475] width 371 height 29
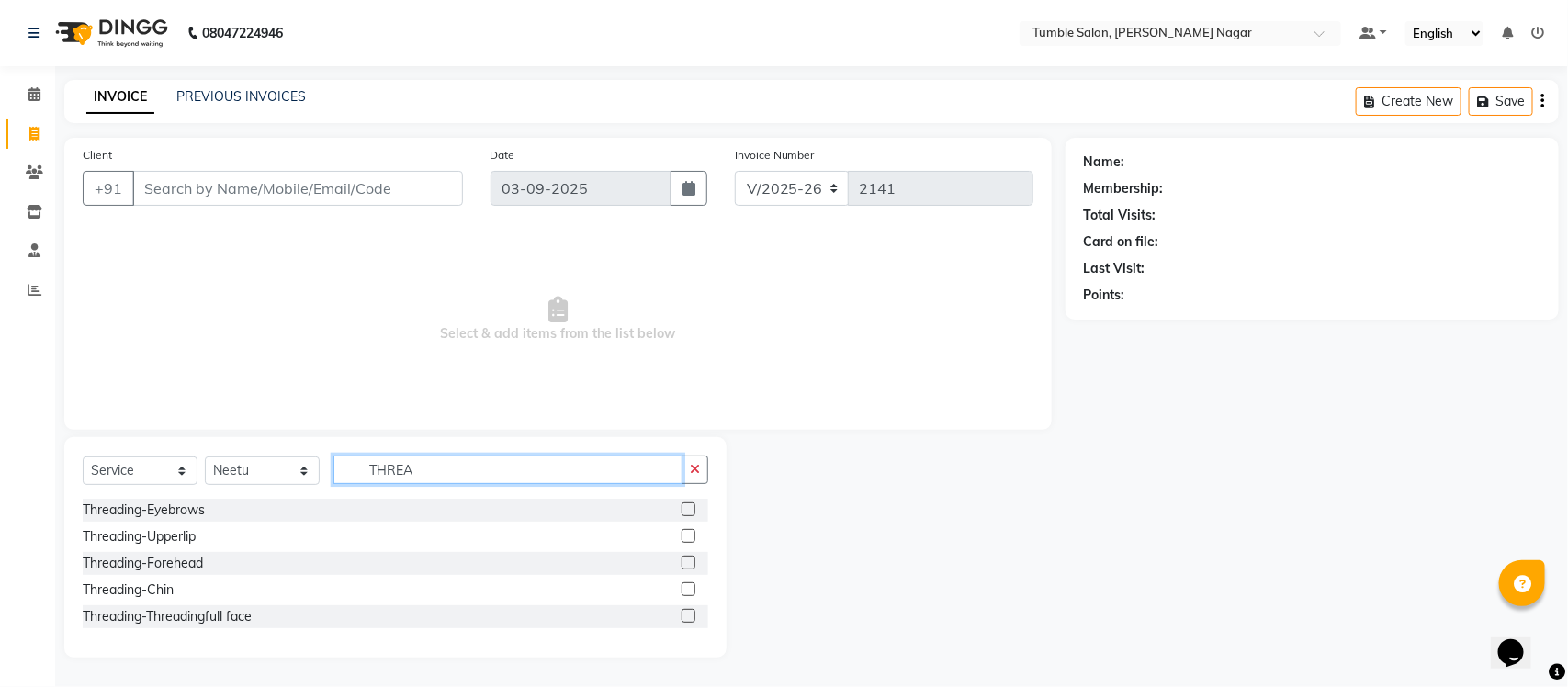
type input "THREA"
click at [690, 506] on label at bounding box center [688, 509] width 13 height 13
click at [690, 506] on input "checkbox" at bounding box center [687, 510] width 11 height 11
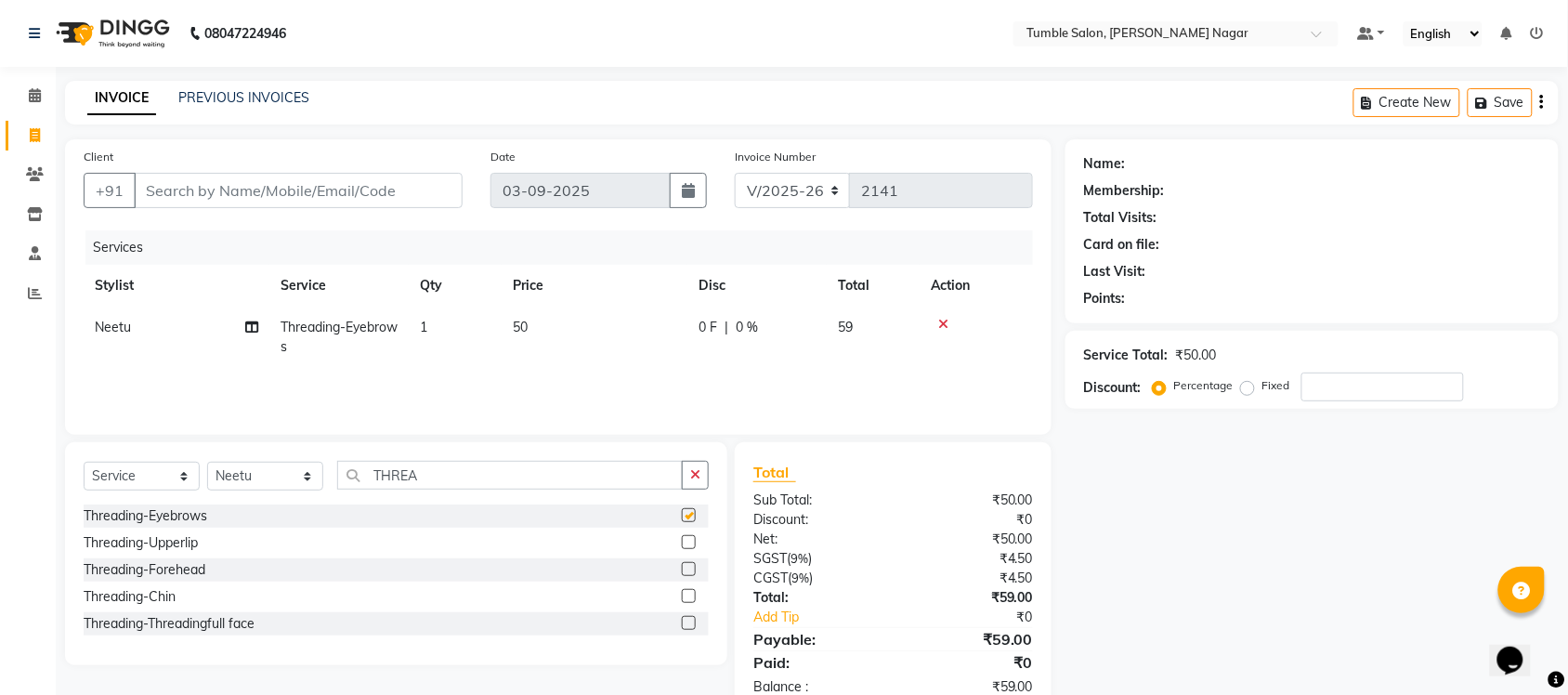
checkbox input "false"
click at [688, 549] on label at bounding box center [689, 542] width 14 height 14
click at [688, 549] on input "checkbox" at bounding box center [688, 543] width 12 height 12
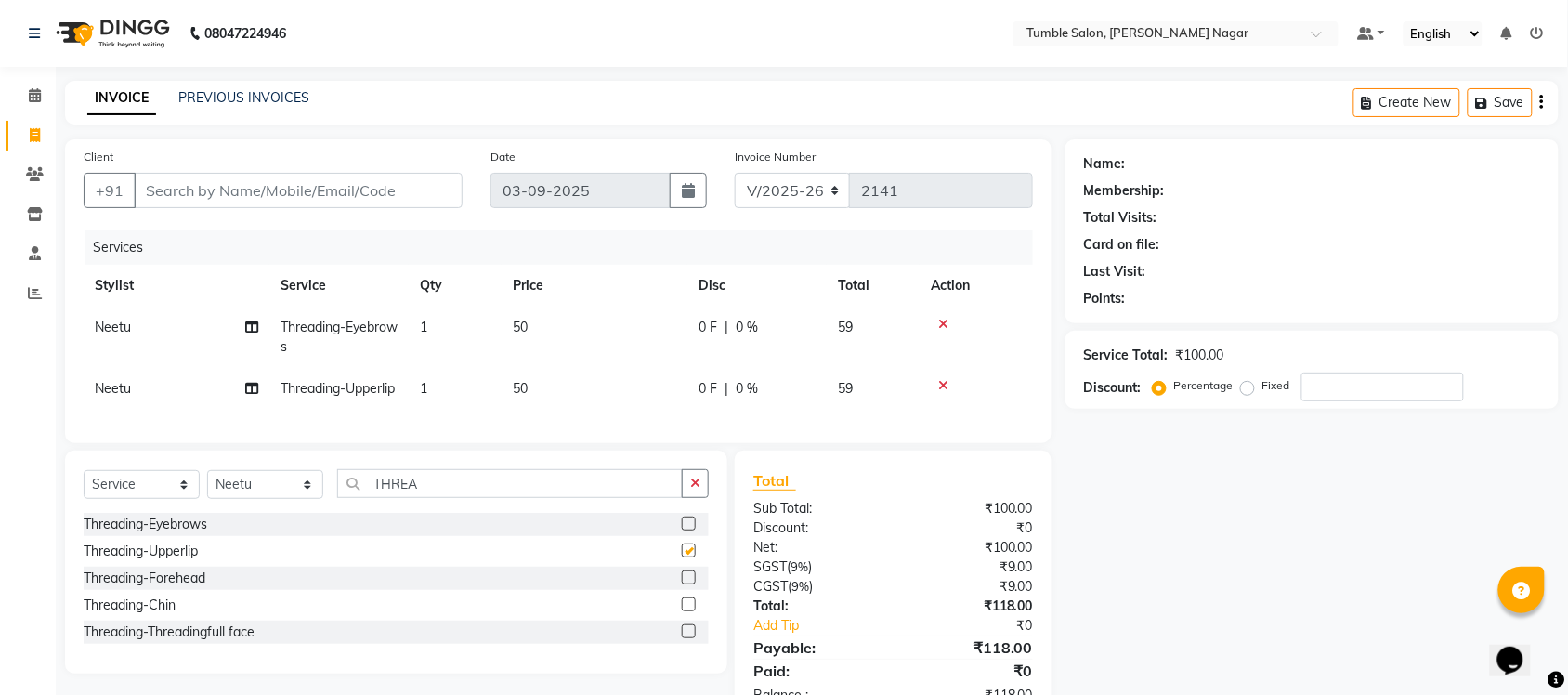
checkbox input "false"
click at [248, 188] on input "Client" at bounding box center [298, 191] width 329 height 35
click at [160, 188] on input "Client" at bounding box center [298, 191] width 329 height 35
type input "8"
type input "0"
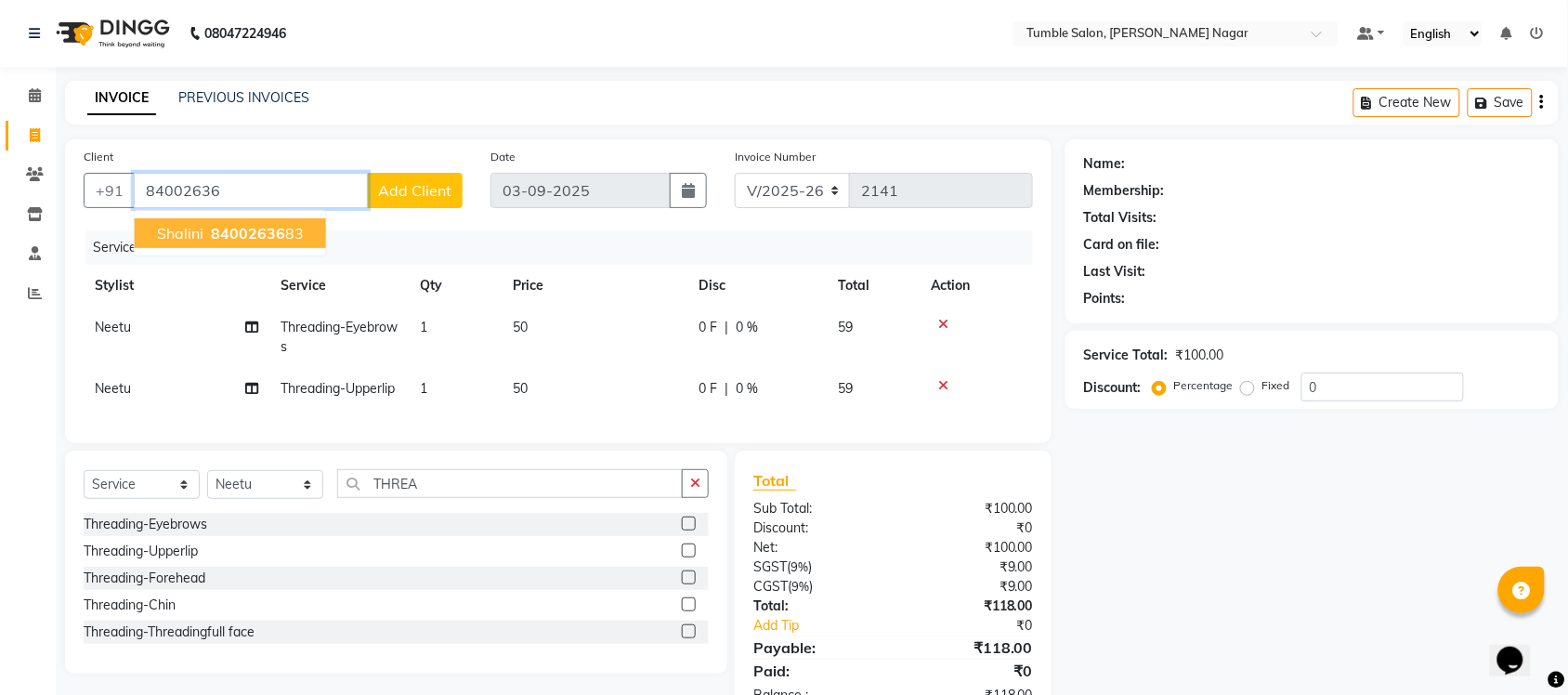
click at [200, 226] on span "shalini" at bounding box center [180, 232] width 46 height 18
type input "8400263683"
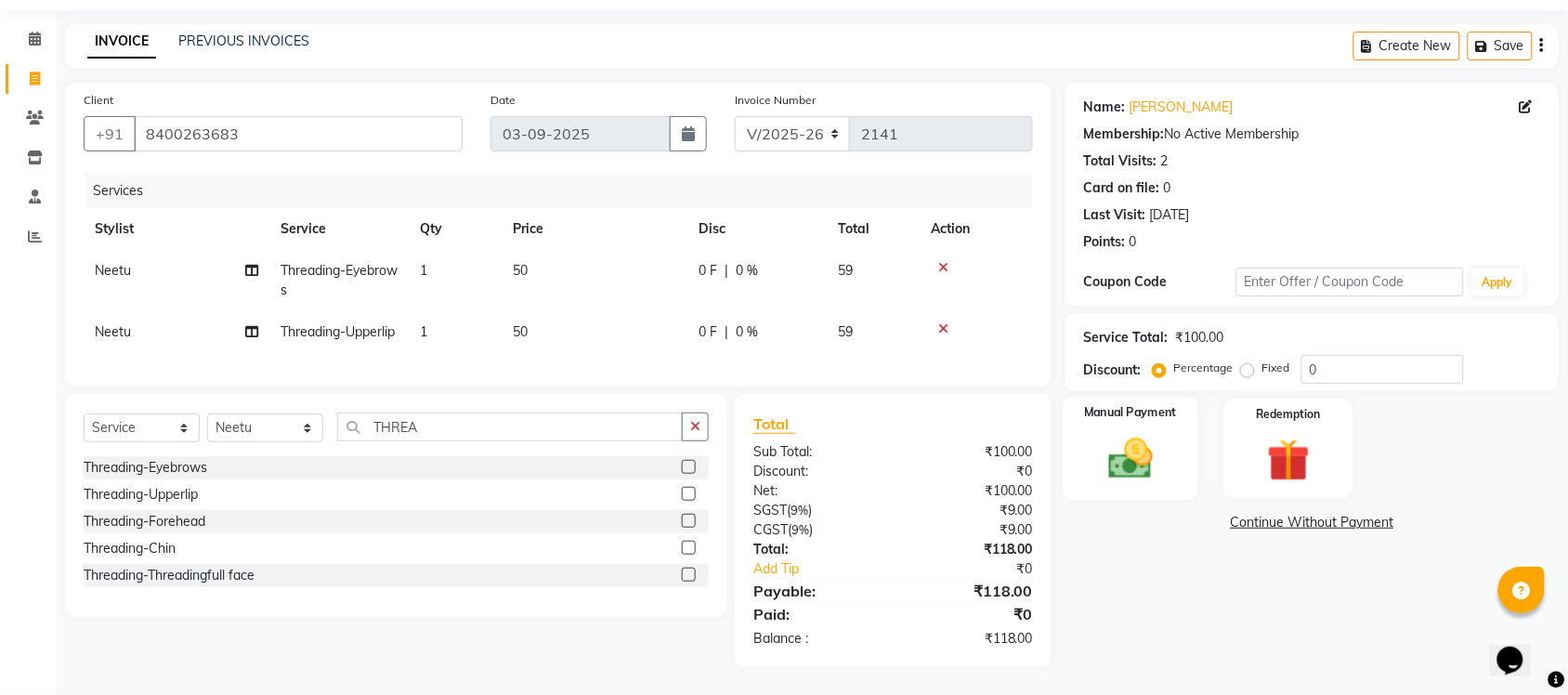
scroll to position [93, 0]
click at [1263, 433] on img at bounding box center [1287, 461] width 73 height 56
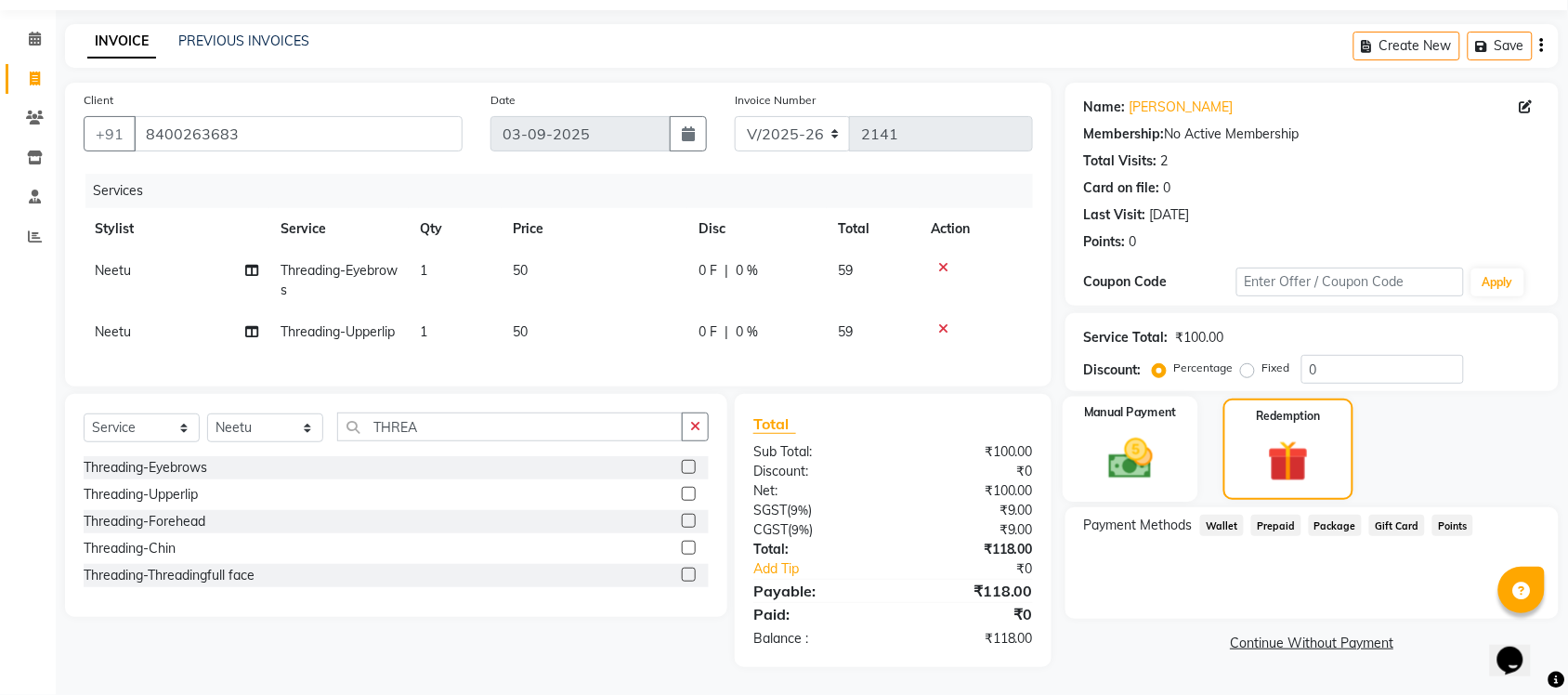
click at [1114, 433] on img at bounding box center [1130, 458] width 73 height 51
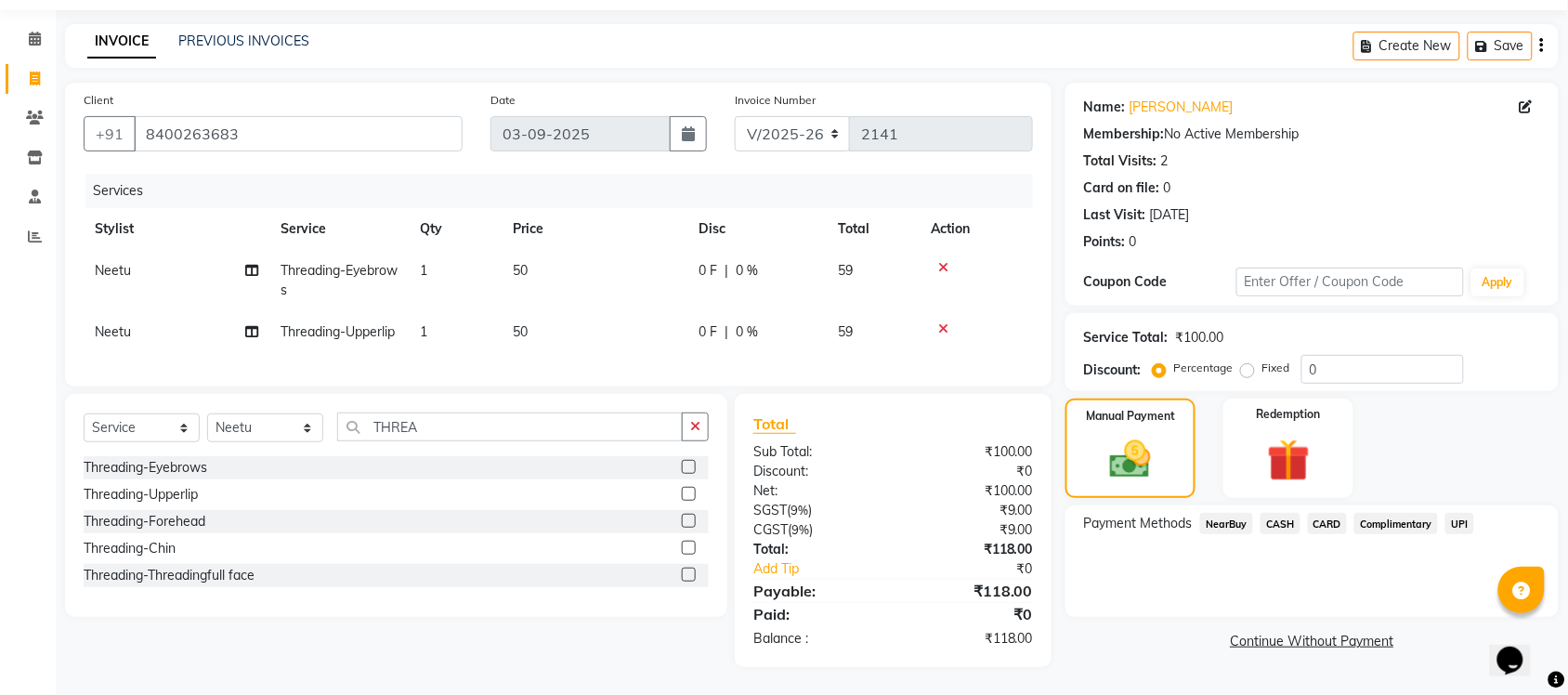
click at [1459, 513] on span "UPI" at bounding box center [1460, 524] width 29 height 21
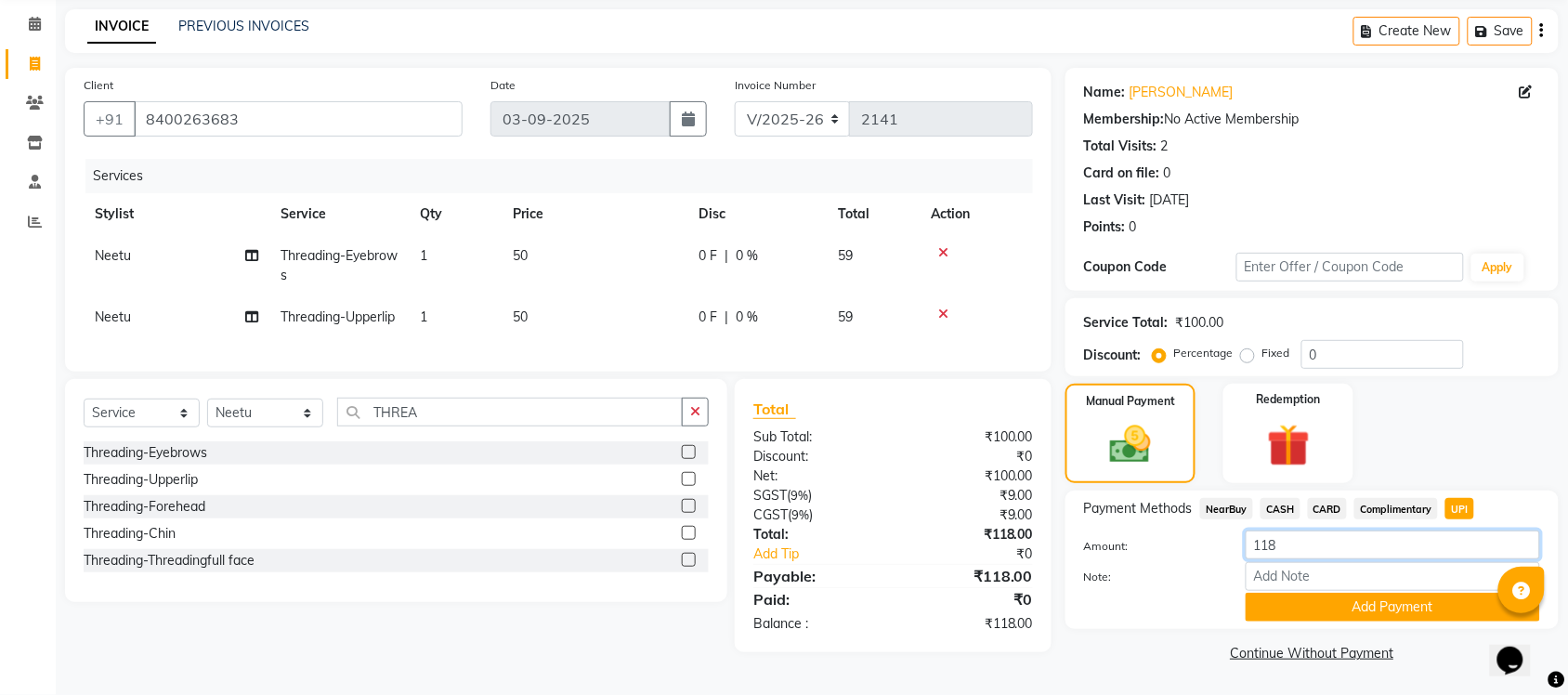
click at [1303, 530] on input "118" at bounding box center [1393, 545] width 294 height 29
click at [1389, 593] on button "Add Payment" at bounding box center [1393, 608] width 294 height 29
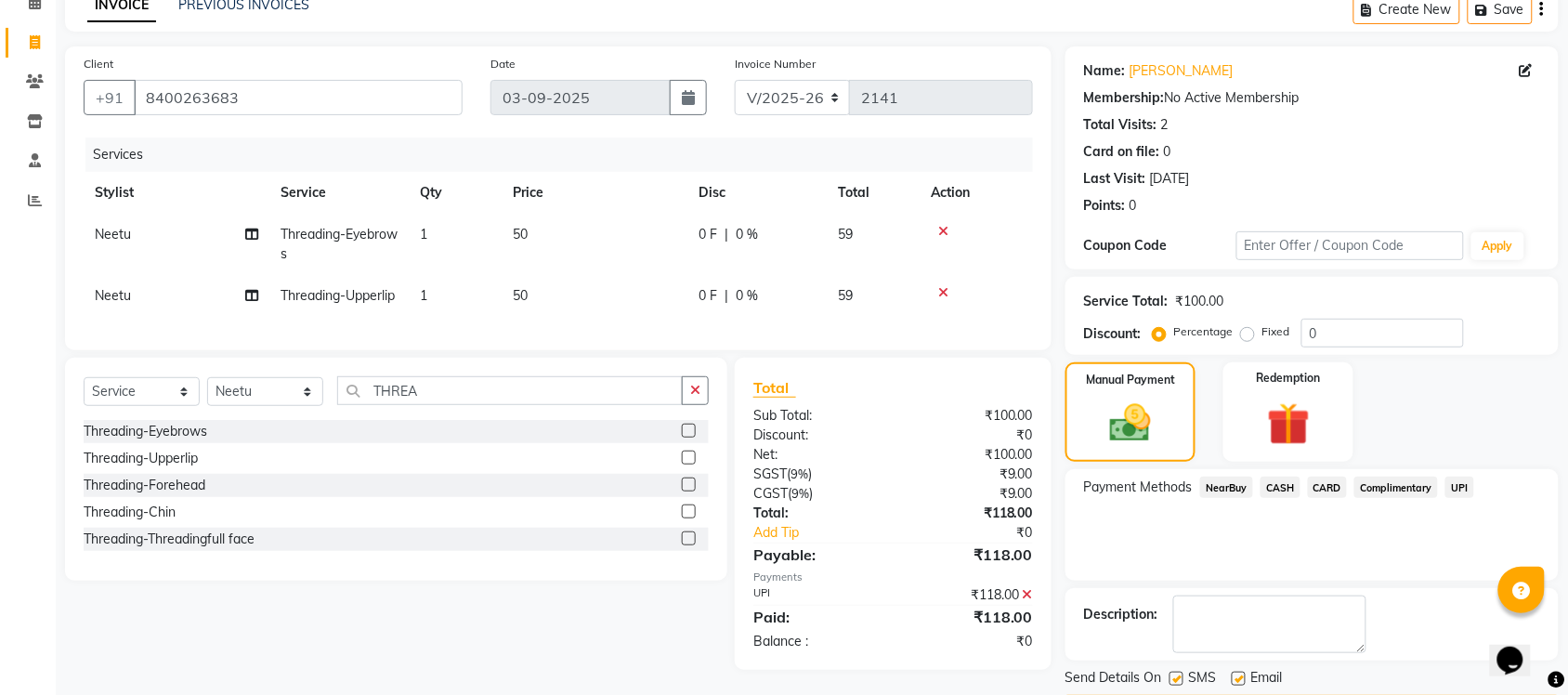
click at [1287, 489] on span "CASH" at bounding box center [1280, 488] width 40 height 21
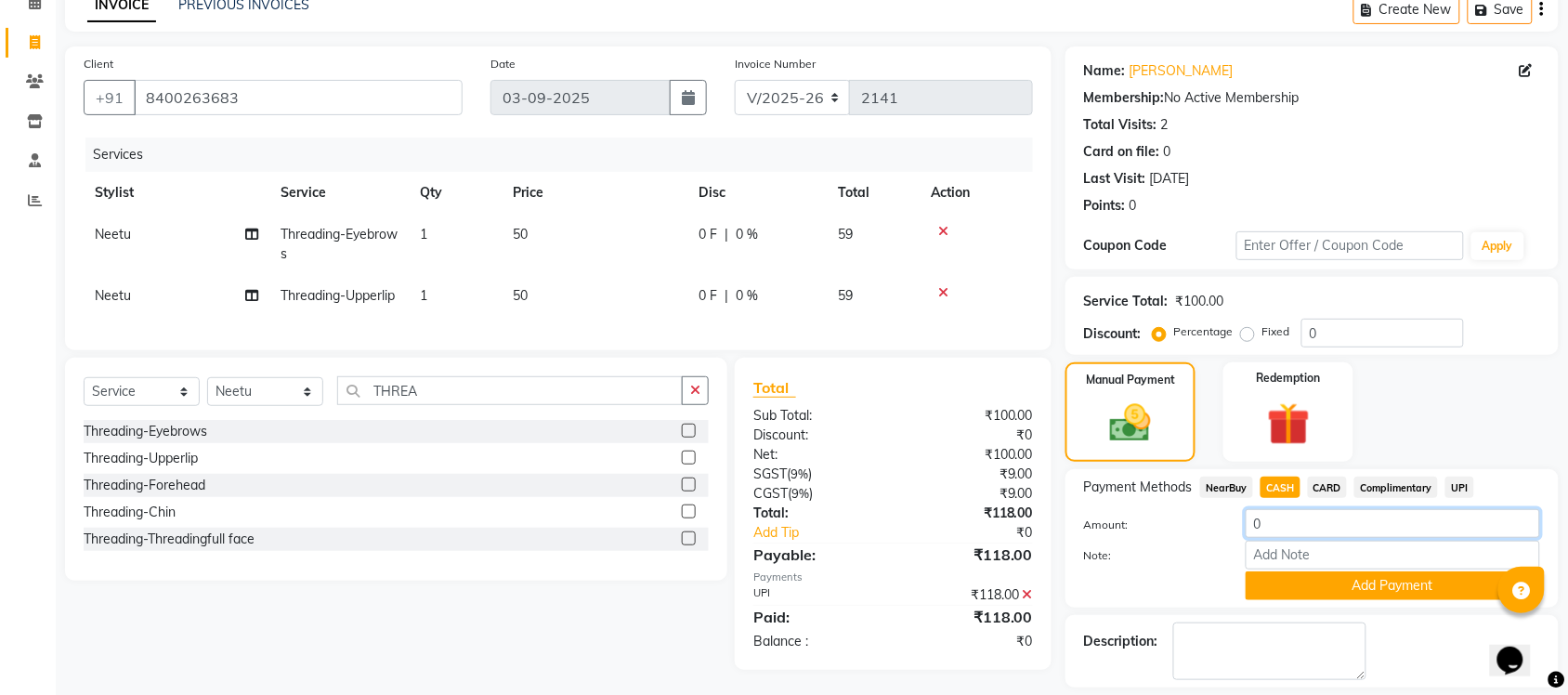
click at [1288, 524] on input "0" at bounding box center [1393, 524] width 294 height 29
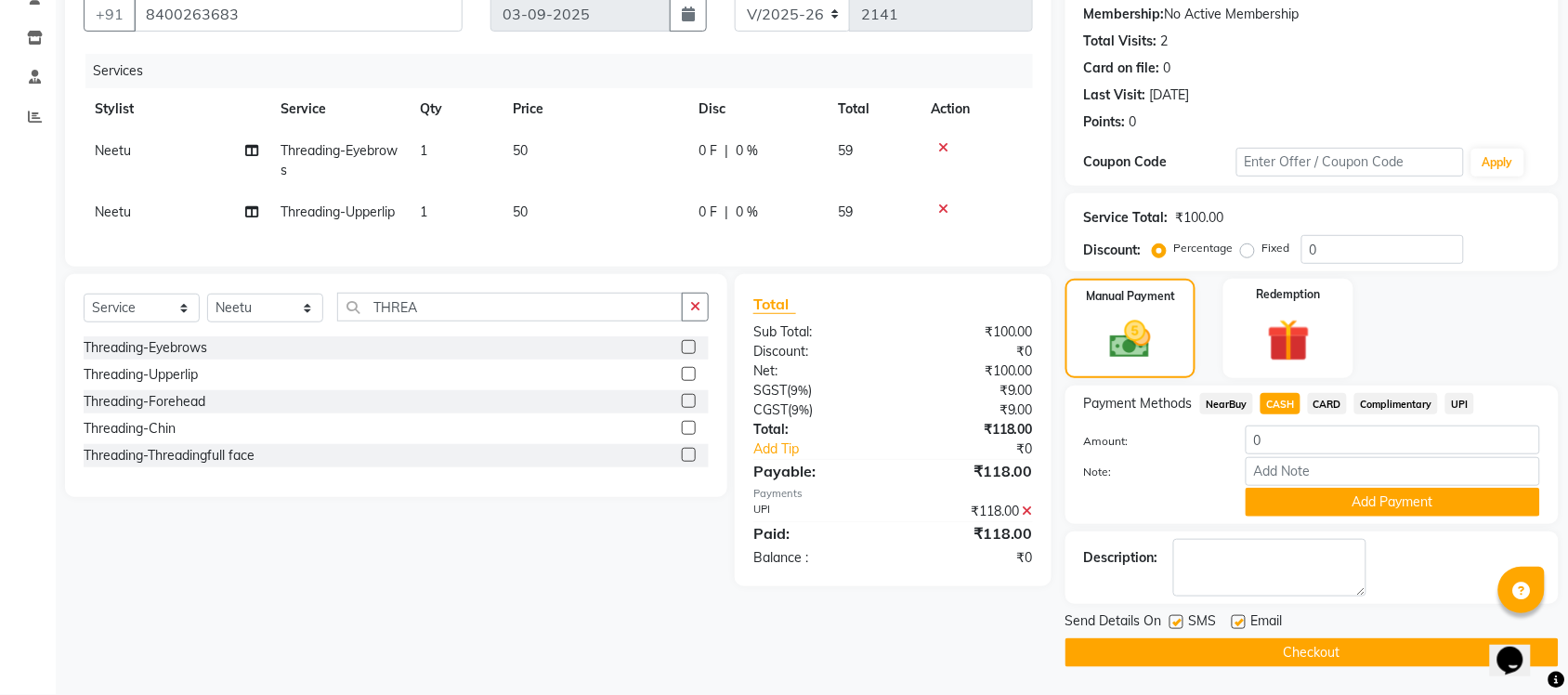
click at [1528, 368] on div "Manual Payment Redemption" at bounding box center [1312, 328] width 521 height 100
click at [1282, 438] on input "0" at bounding box center [1393, 440] width 294 height 29
click at [1400, 650] on button "Checkout" at bounding box center [1312, 653] width 493 height 29
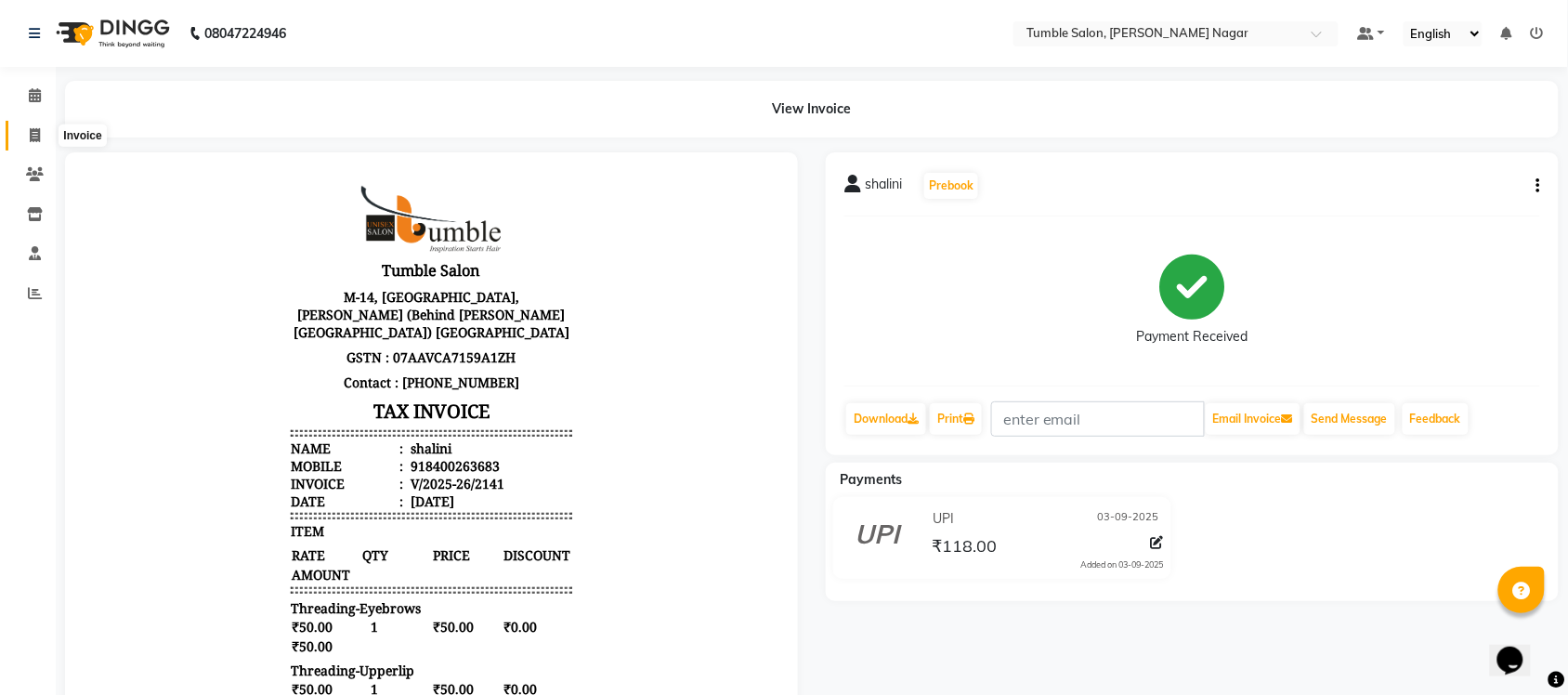
click at [26, 131] on span at bounding box center [35, 136] width 33 height 21
select select "service"
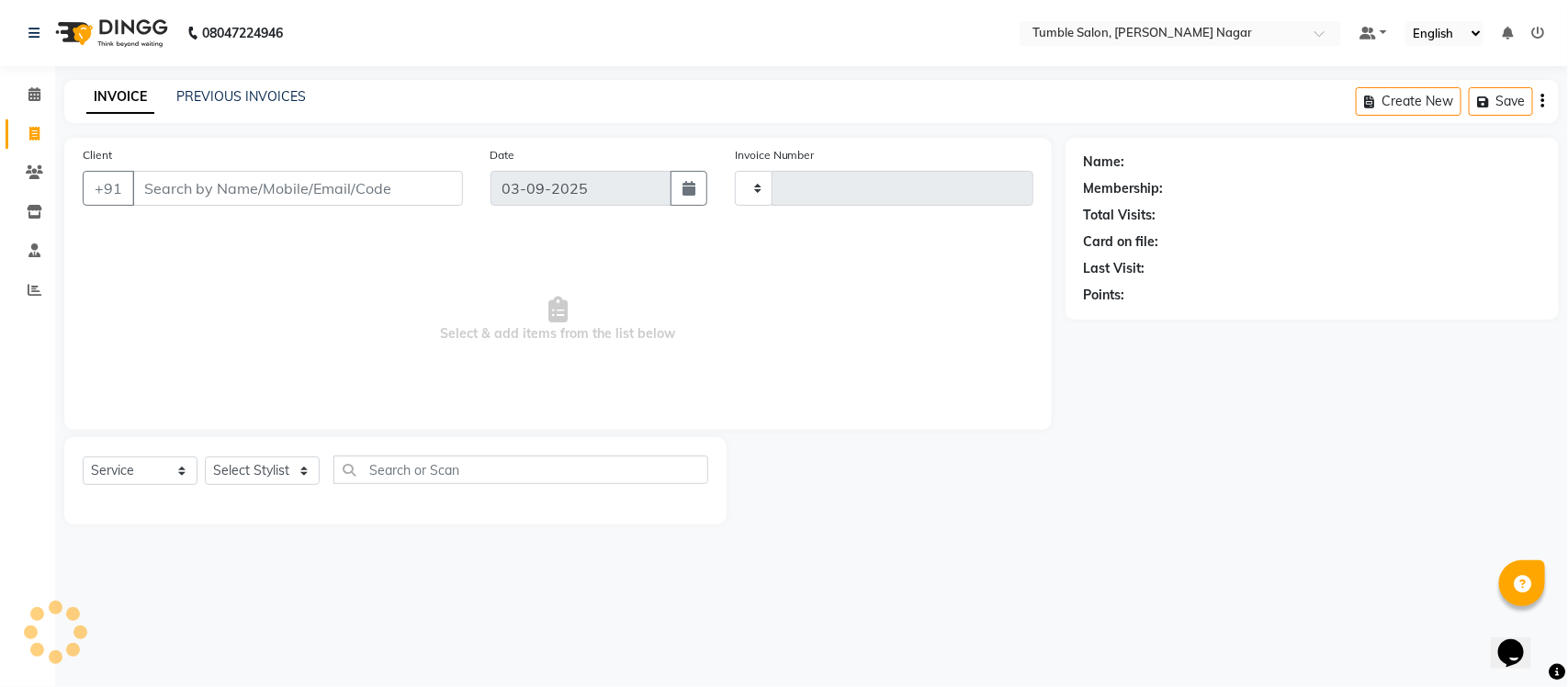
type input "2142"
select select "8207"
click at [214, 90] on link "PREVIOUS INVOICES" at bounding box center [240, 96] width 129 height 16
